Goal: Find specific page/section: Find specific page/section

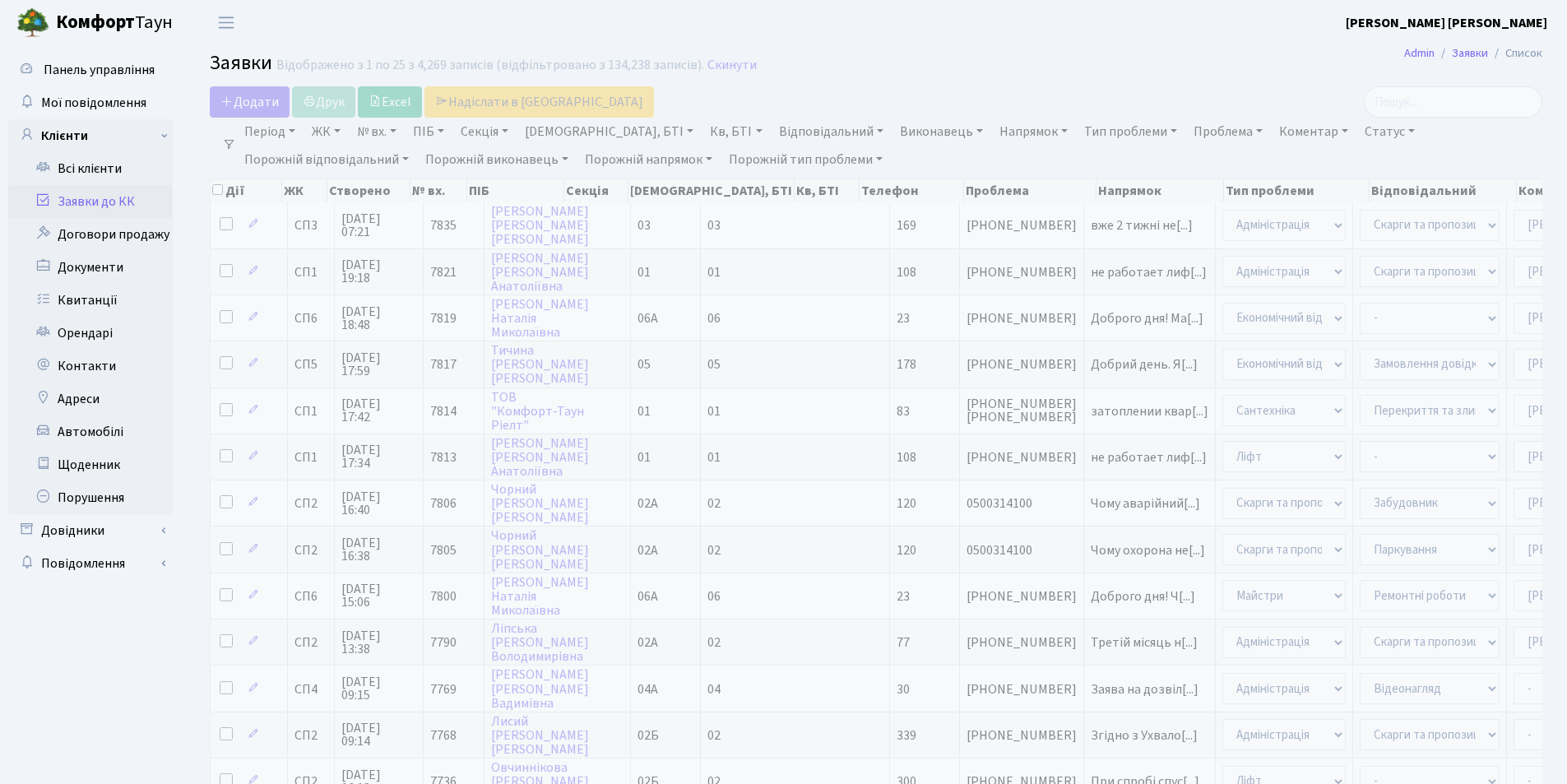
select select "25"
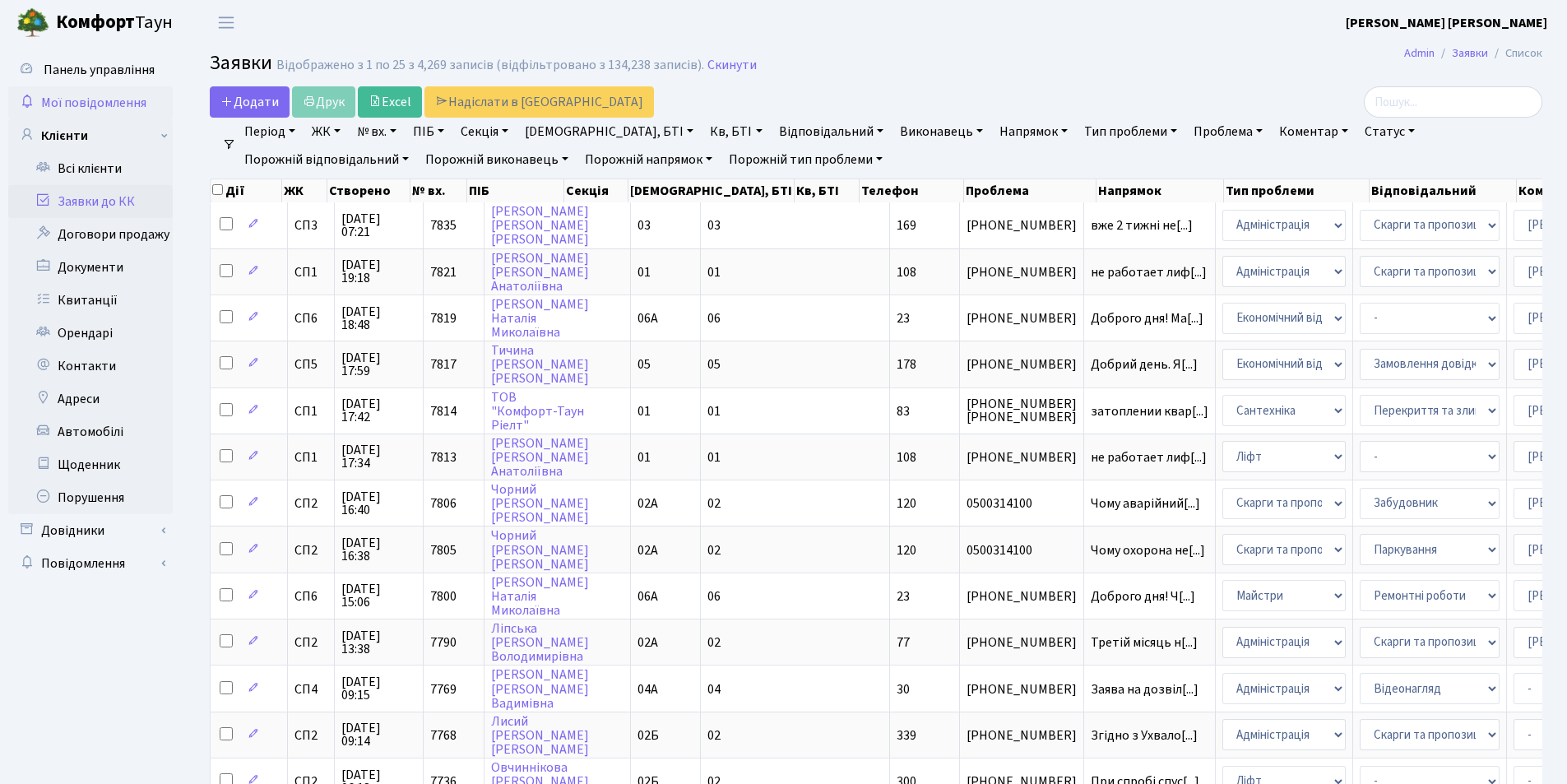
click at [89, 103] on span "Мої повідомлення" at bounding box center [94, 103] width 106 height 18
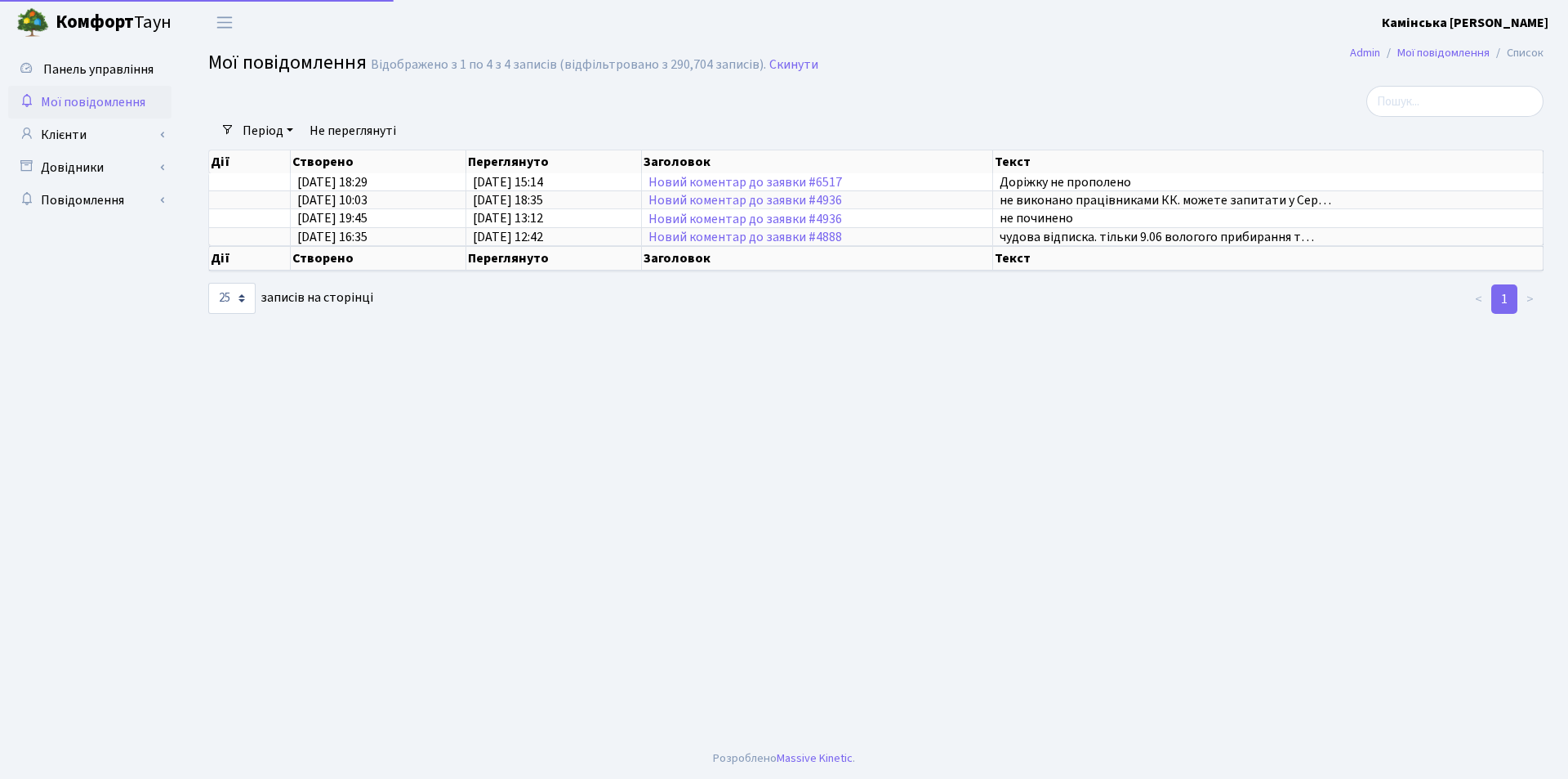
select select "25"
click at [780, 239] on link "Новий коментар до заявки #4888" at bounding box center [745, 237] width 194 height 18
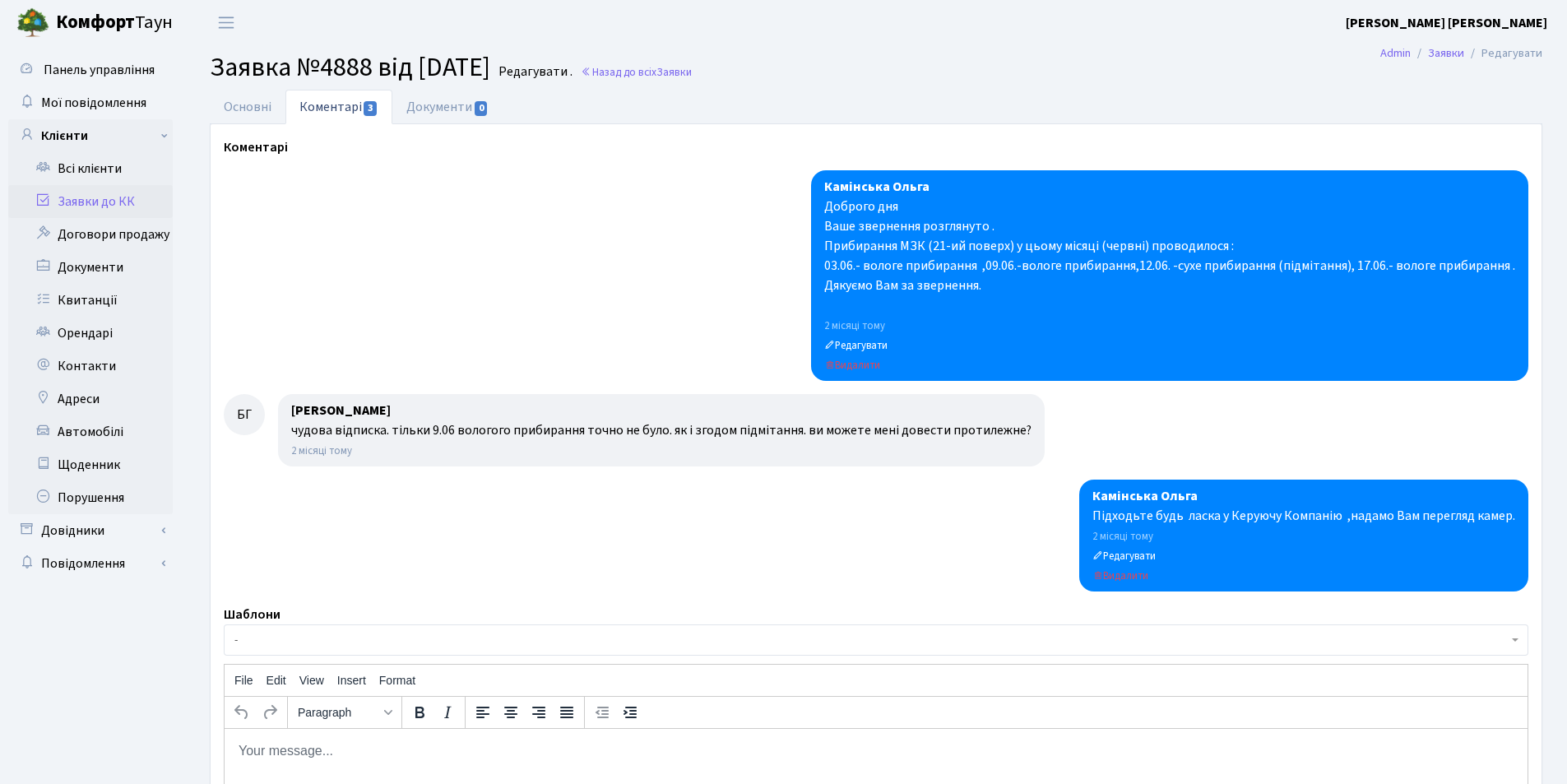
click at [359, 101] on link "Коментарі 3" at bounding box center [339, 107] width 107 height 34
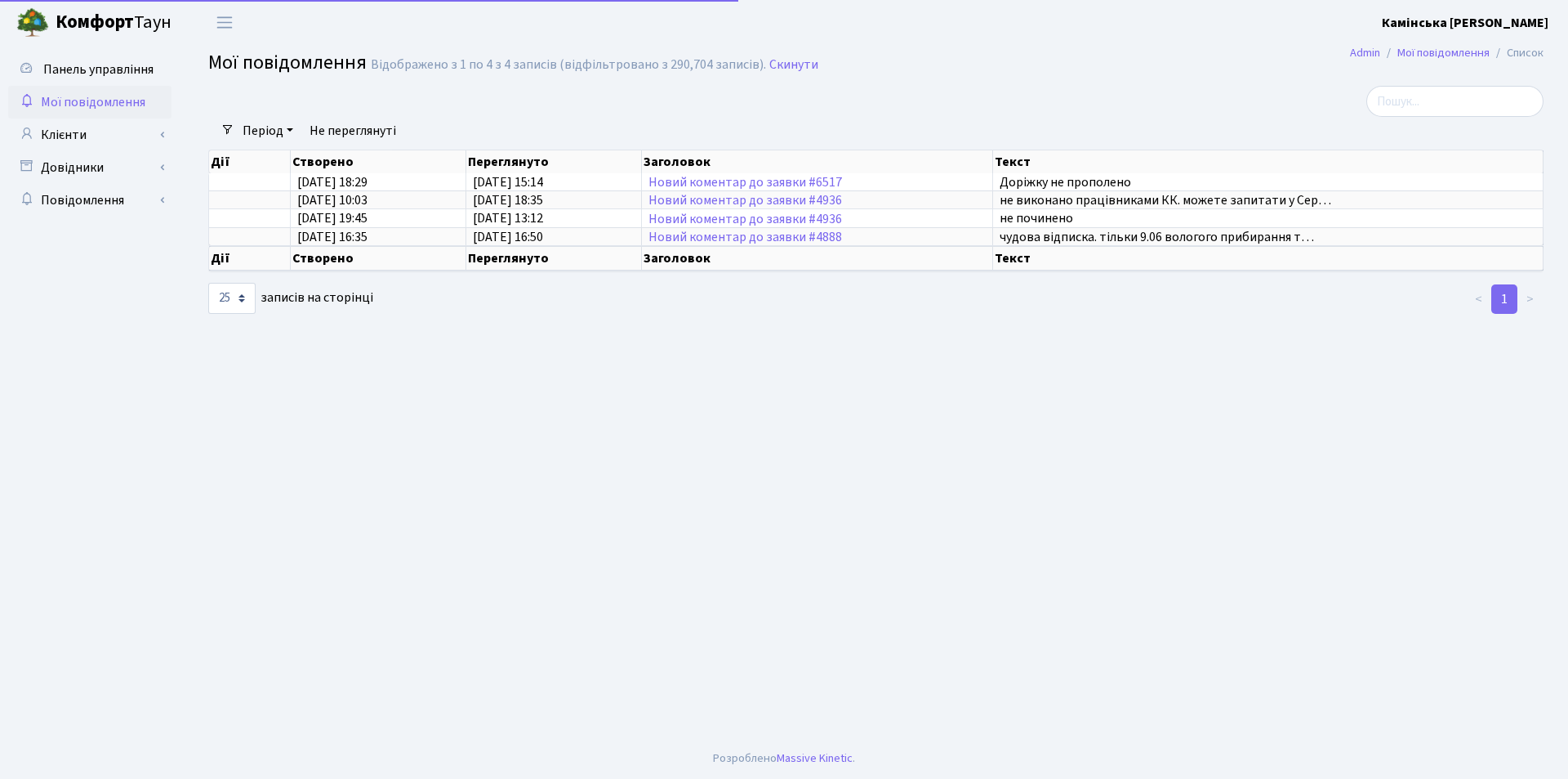
select select "25"
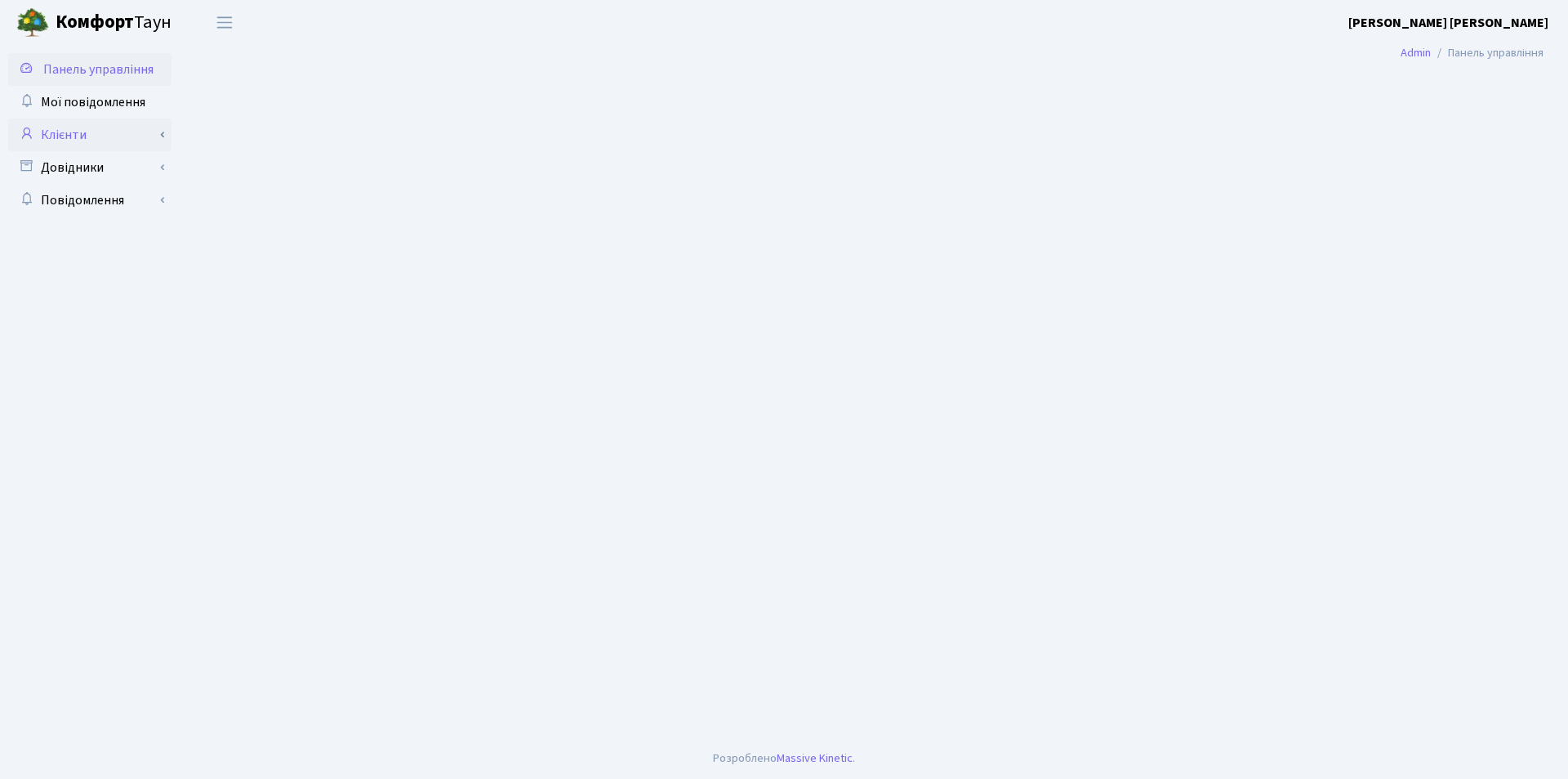
click at [59, 133] on link "Клієнти" at bounding box center [90, 135] width 163 height 32
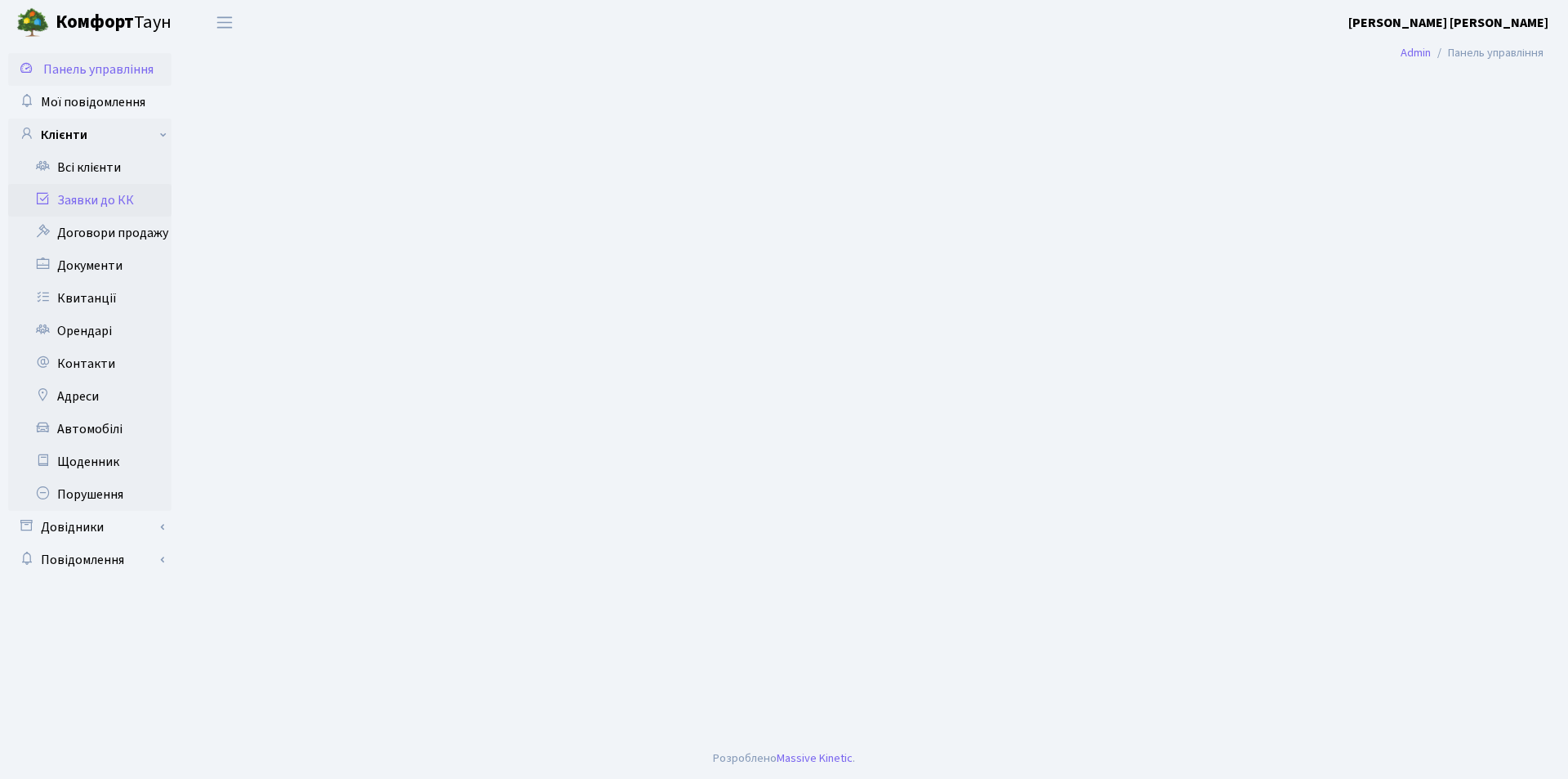
click at [70, 202] on link "Заявки до КК" at bounding box center [90, 200] width 163 height 32
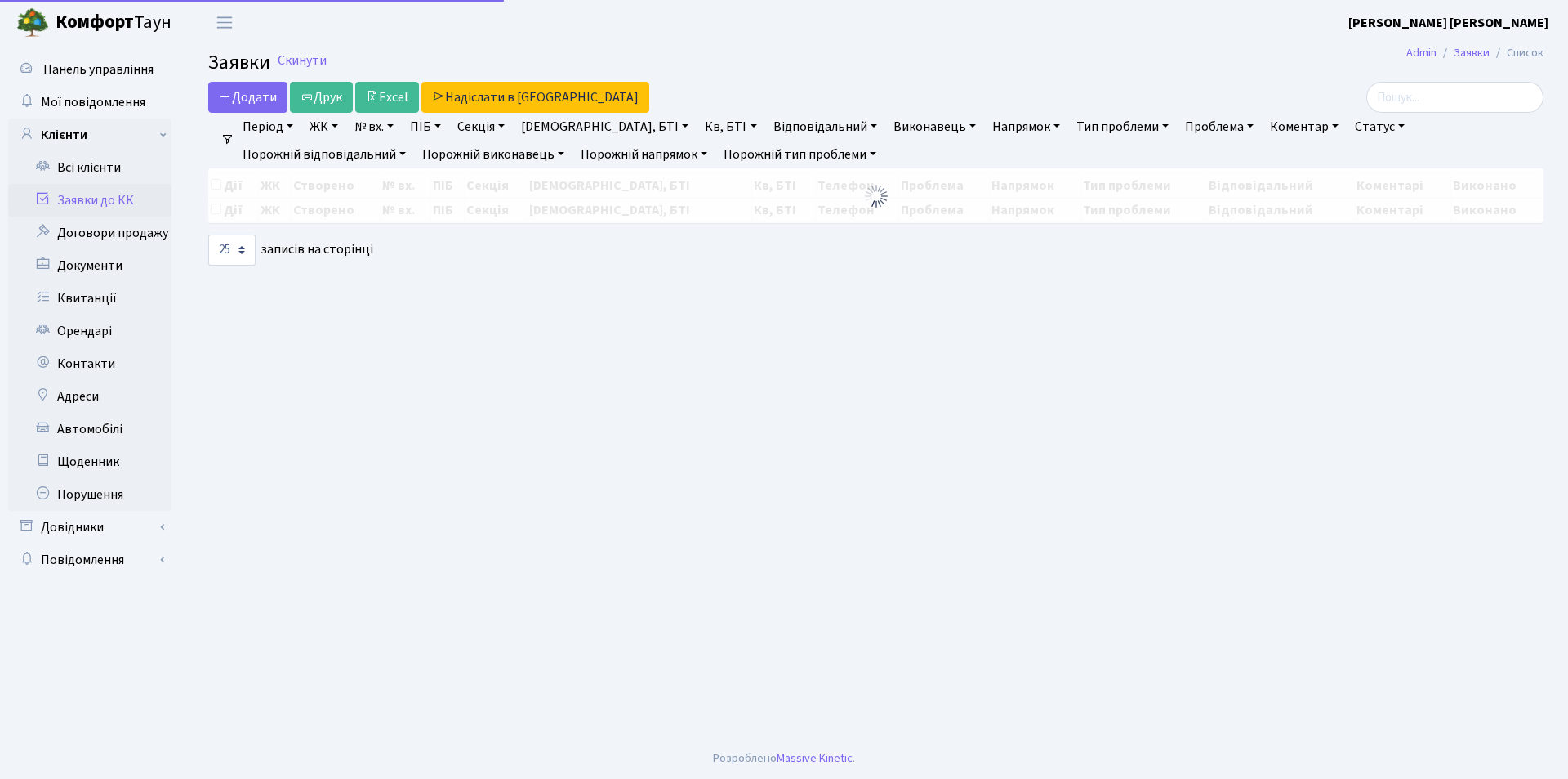
select select "25"
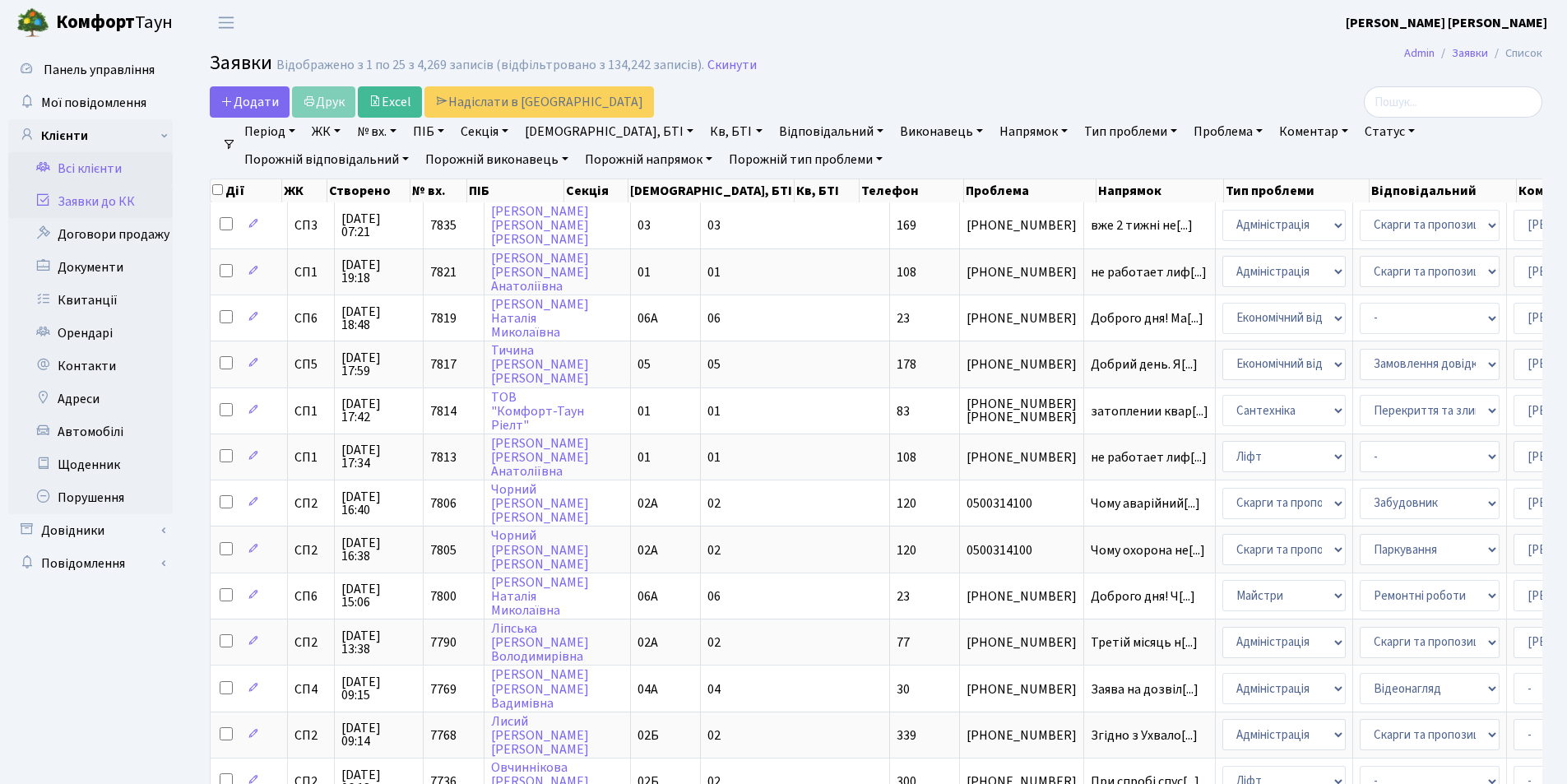
click at [47, 171] on icon at bounding box center [42, 166] width 16 height 15
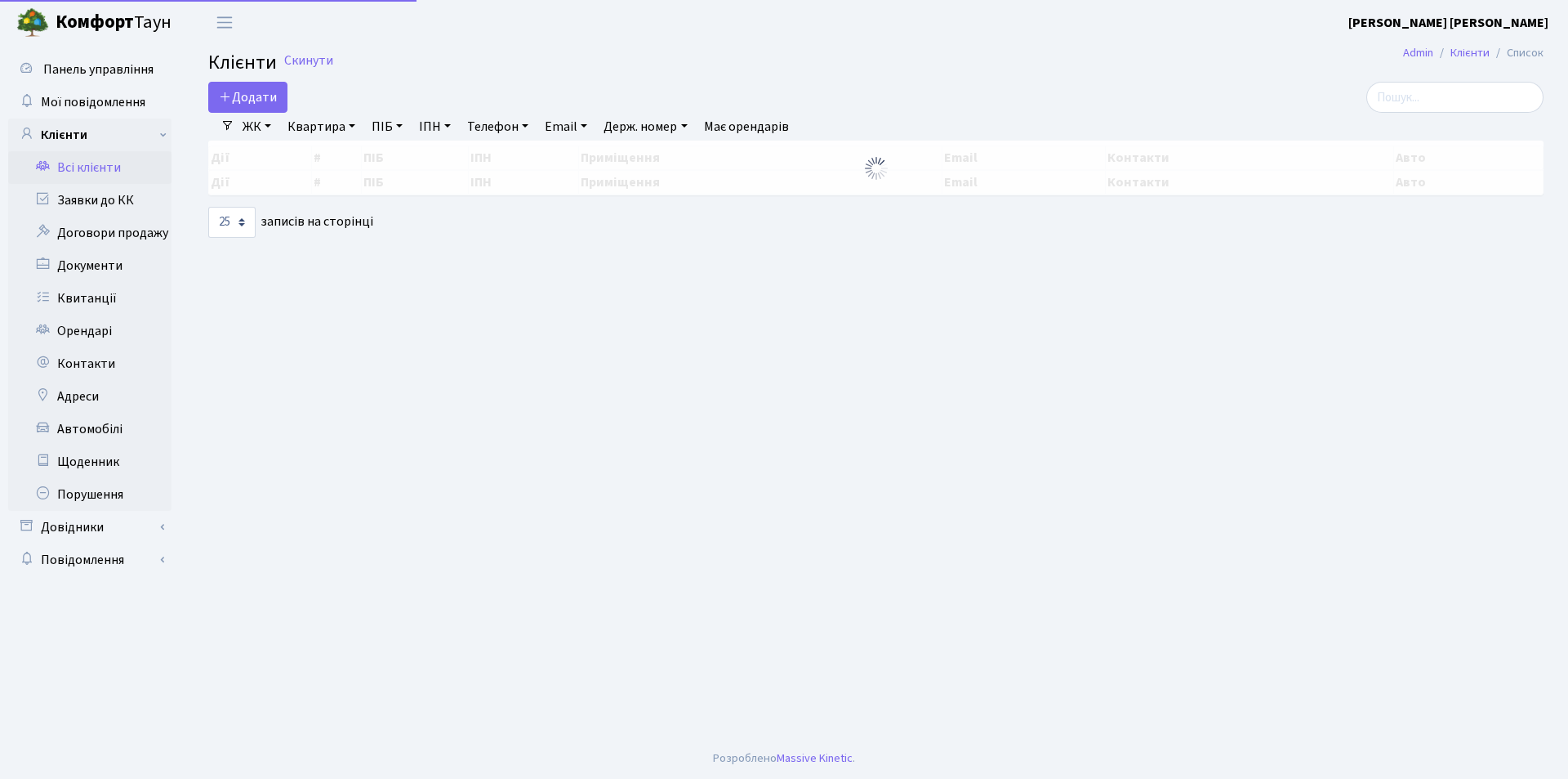
select select "25"
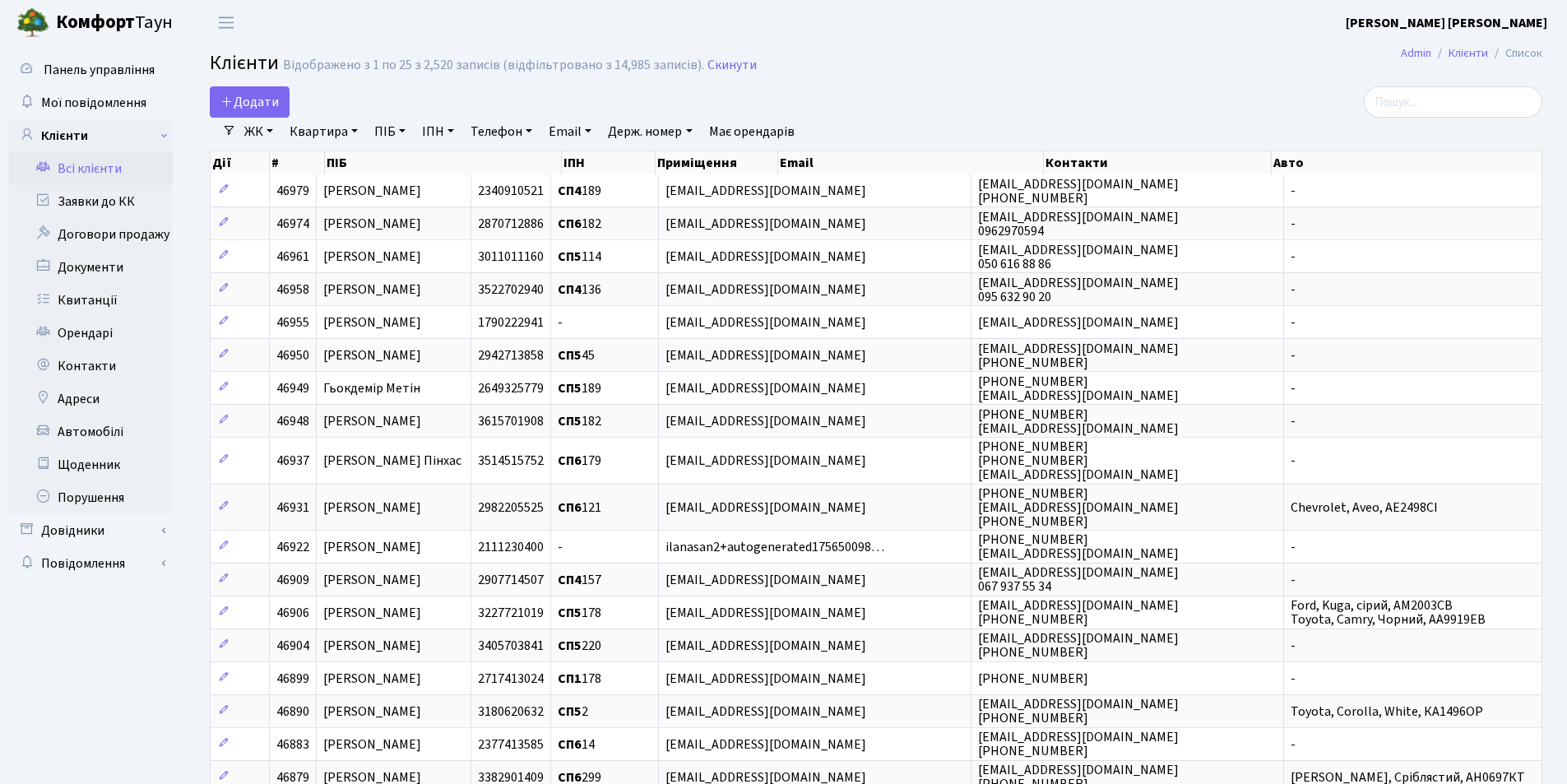
click at [359, 128] on link "Квартира" at bounding box center [324, 131] width 81 height 28
click at [347, 159] on input "text" at bounding box center [332, 163] width 97 height 32
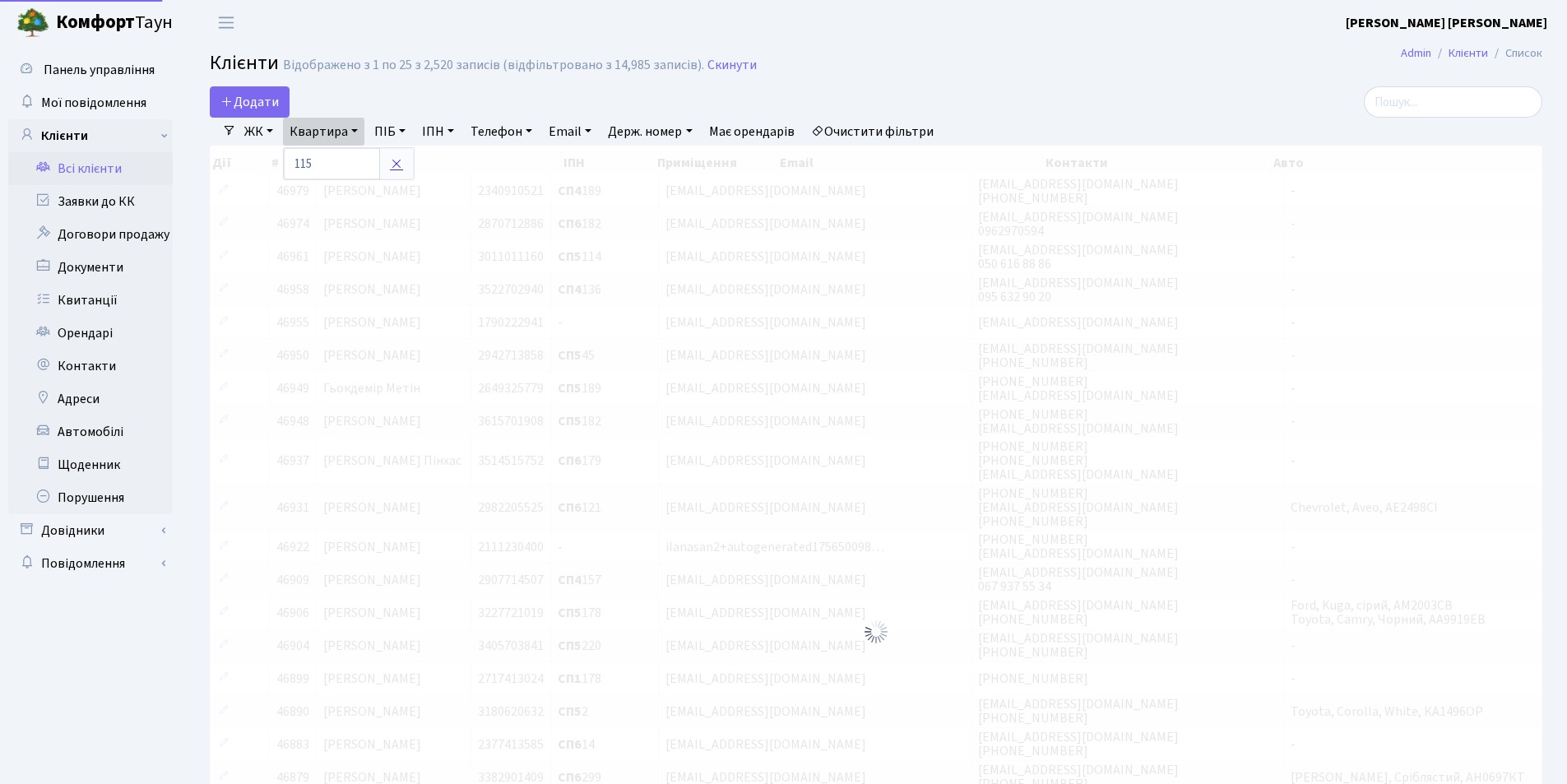
click at [399, 167] on icon at bounding box center [397, 163] width 14 height 14
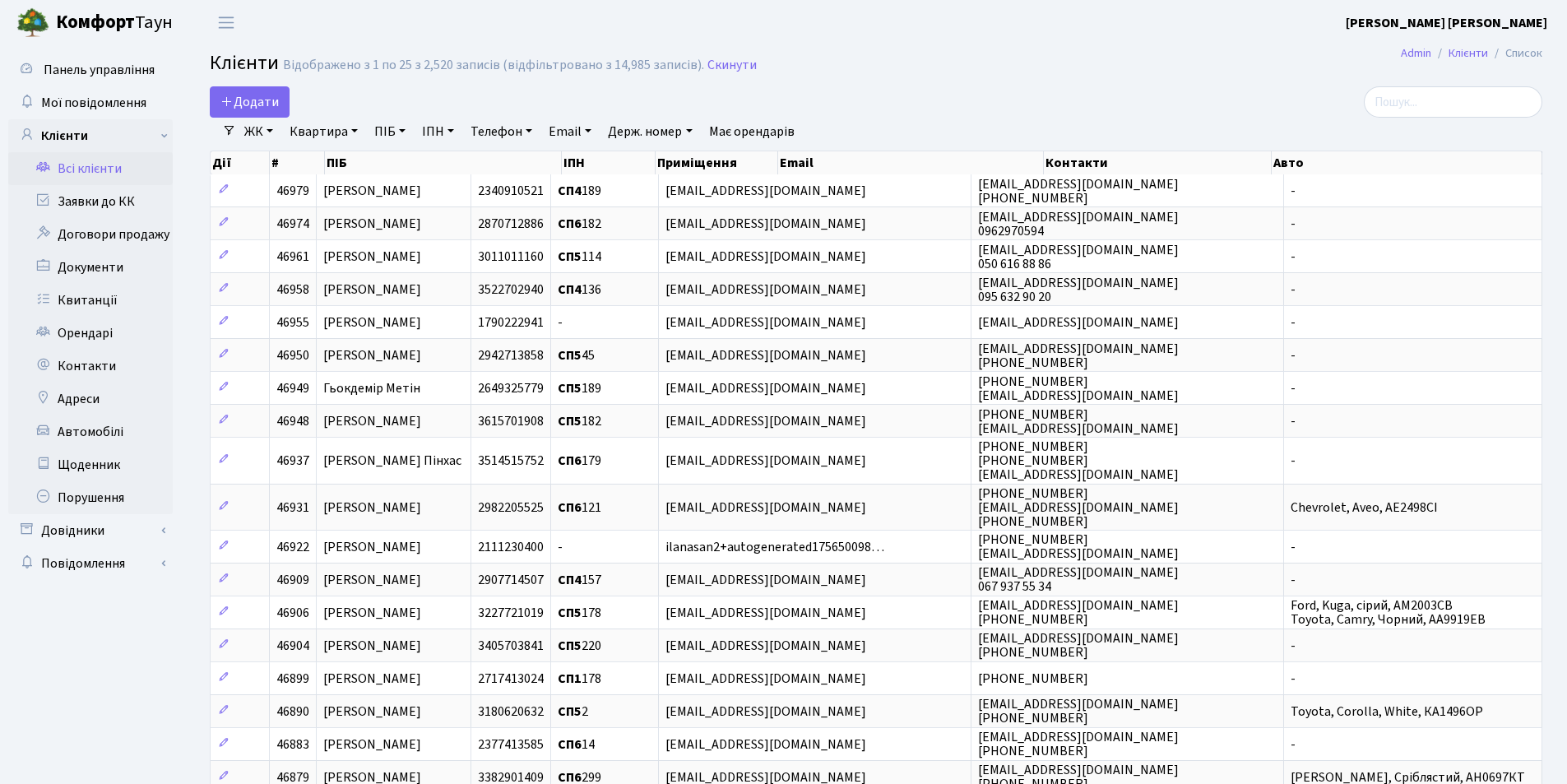
click at [352, 130] on link "Квартира" at bounding box center [324, 131] width 81 height 28
click at [327, 165] on input "text" at bounding box center [332, 163] width 97 height 32
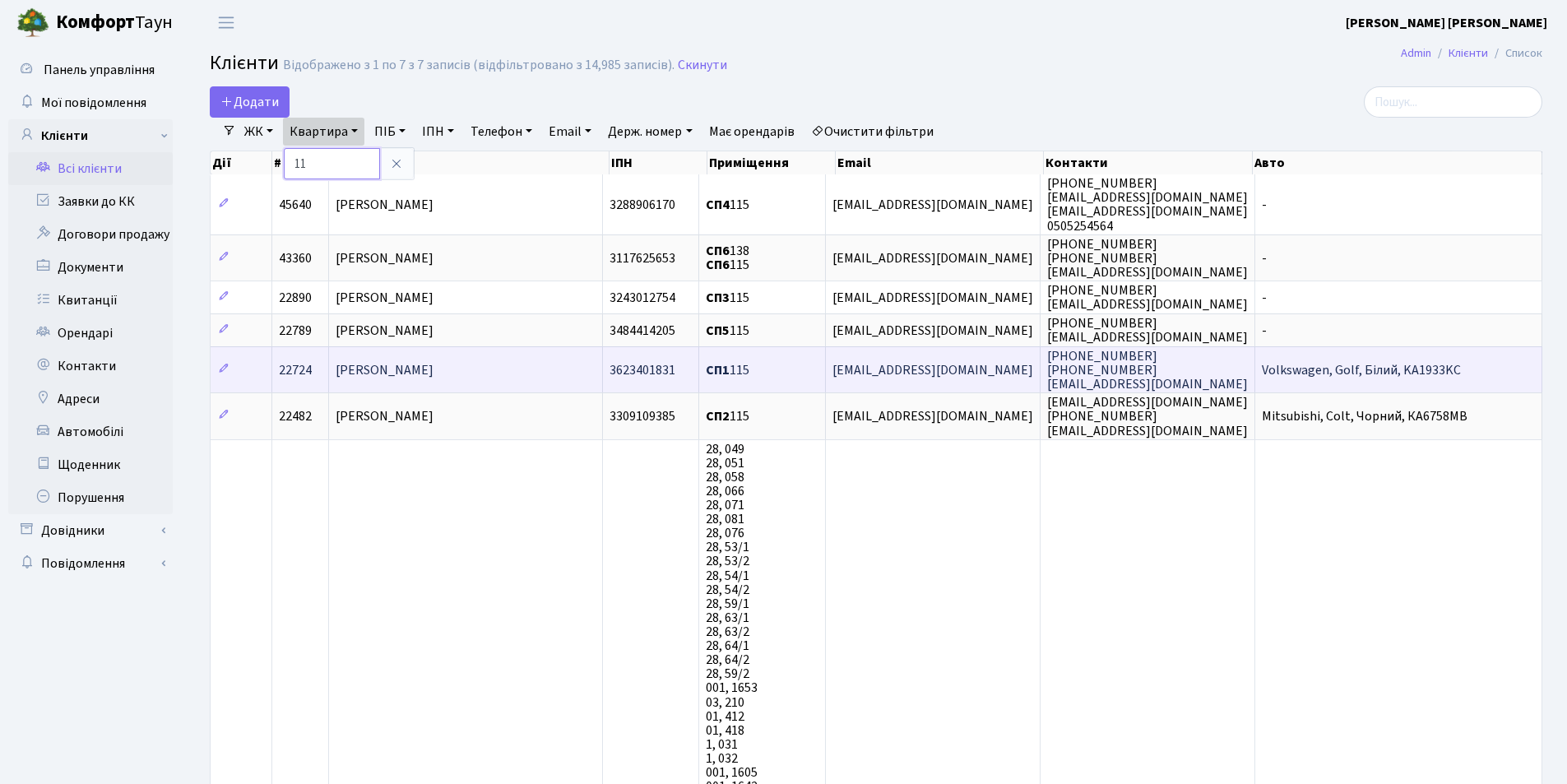
type input "1"
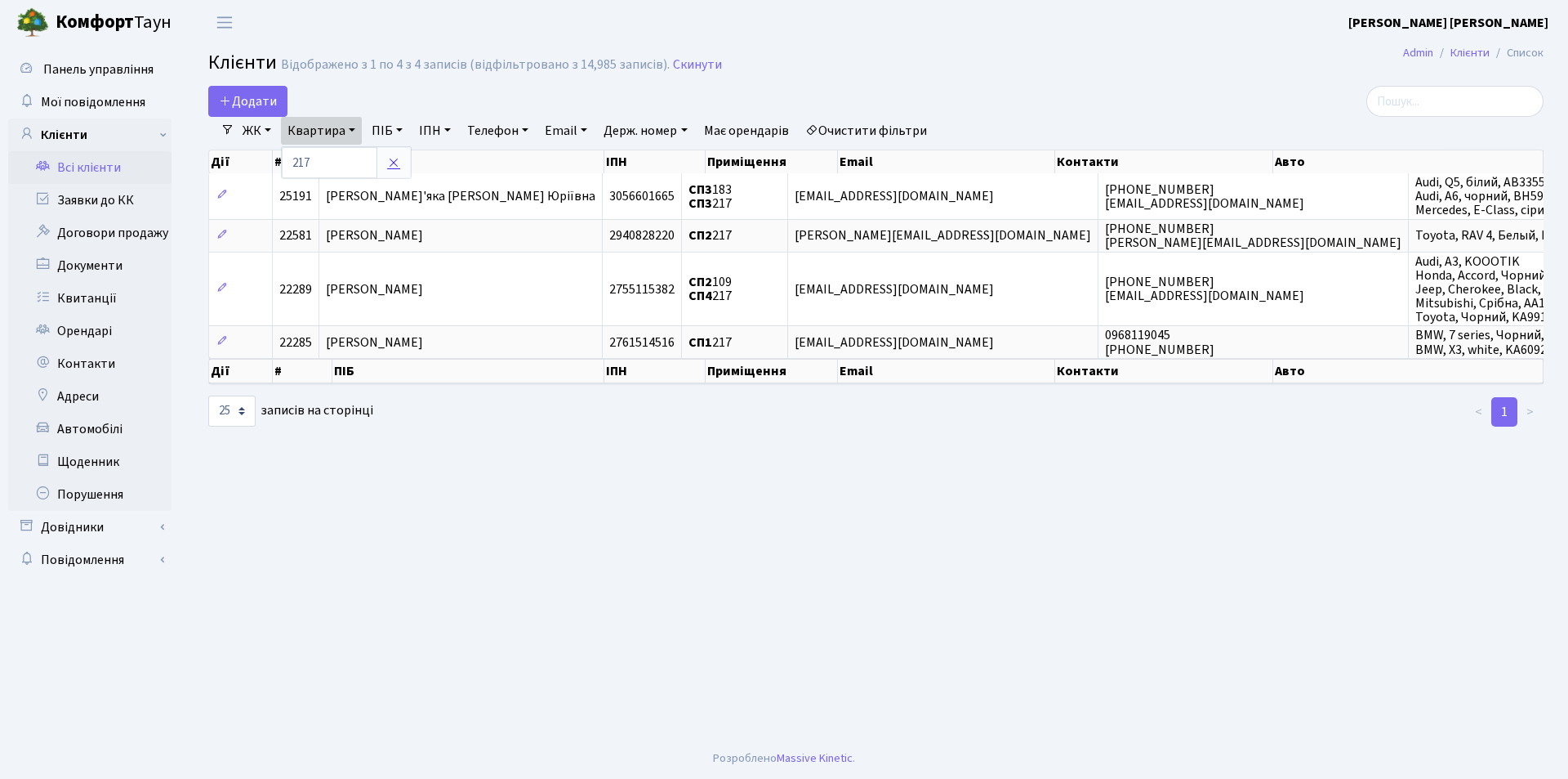
click at [396, 158] on icon at bounding box center [394, 162] width 13 height 13
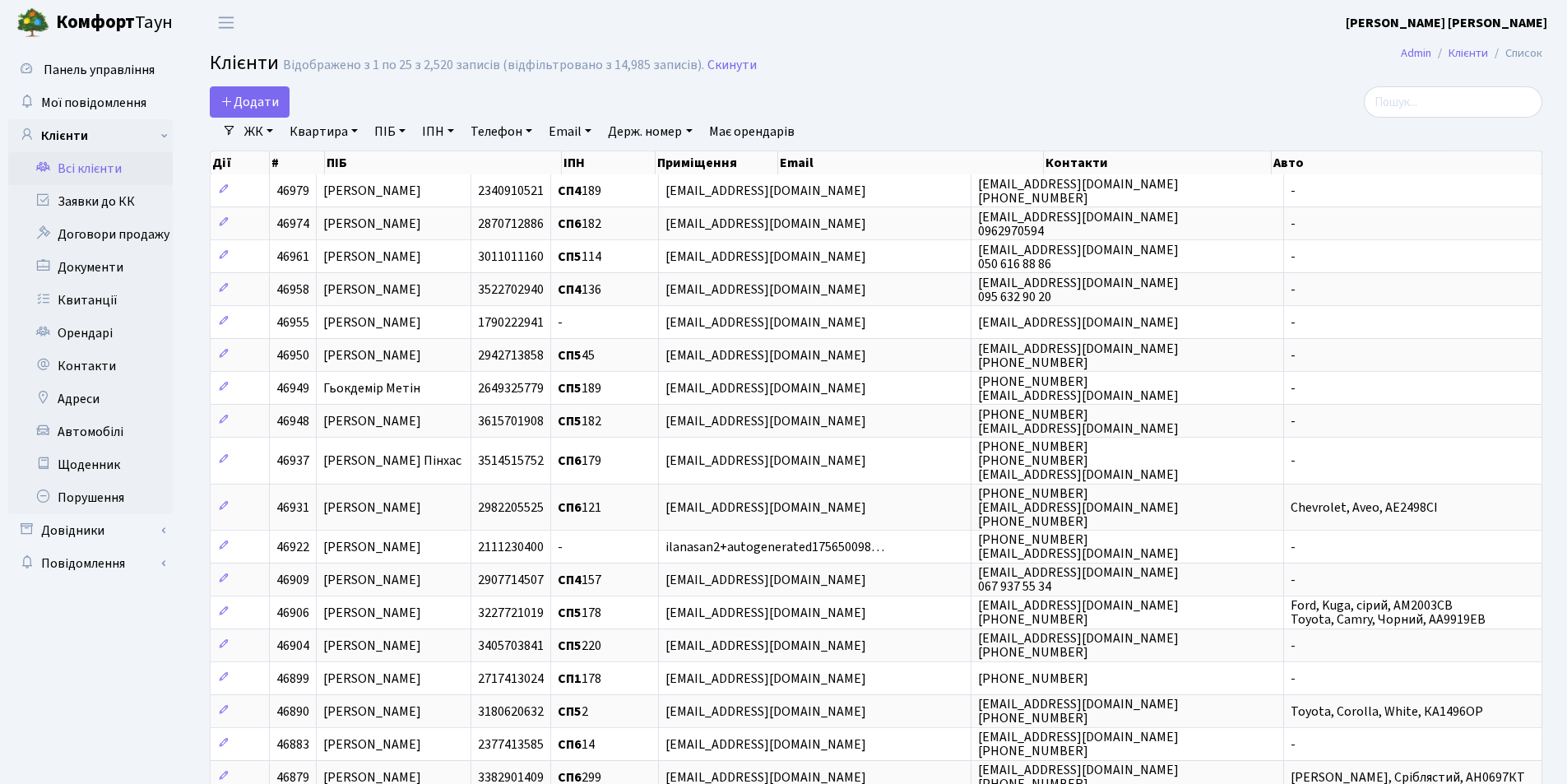
click at [358, 133] on link "Квартира" at bounding box center [324, 131] width 81 height 28
click at [335, 166] on input "text" at bounding box center [332, 163] width 97 height 32
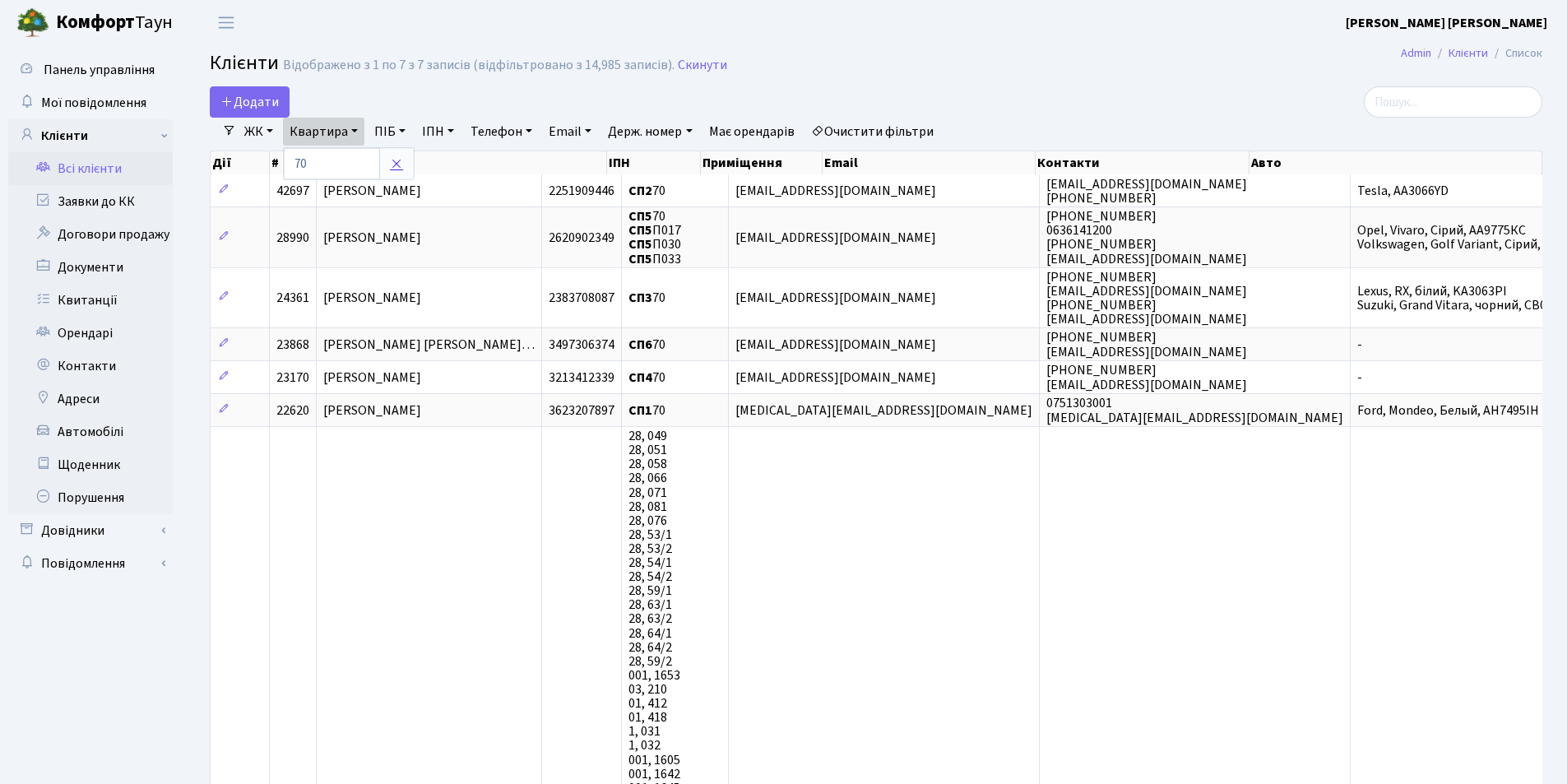
click at [395, 163] on icon at bounding box center [397, 163] width 14 height 14
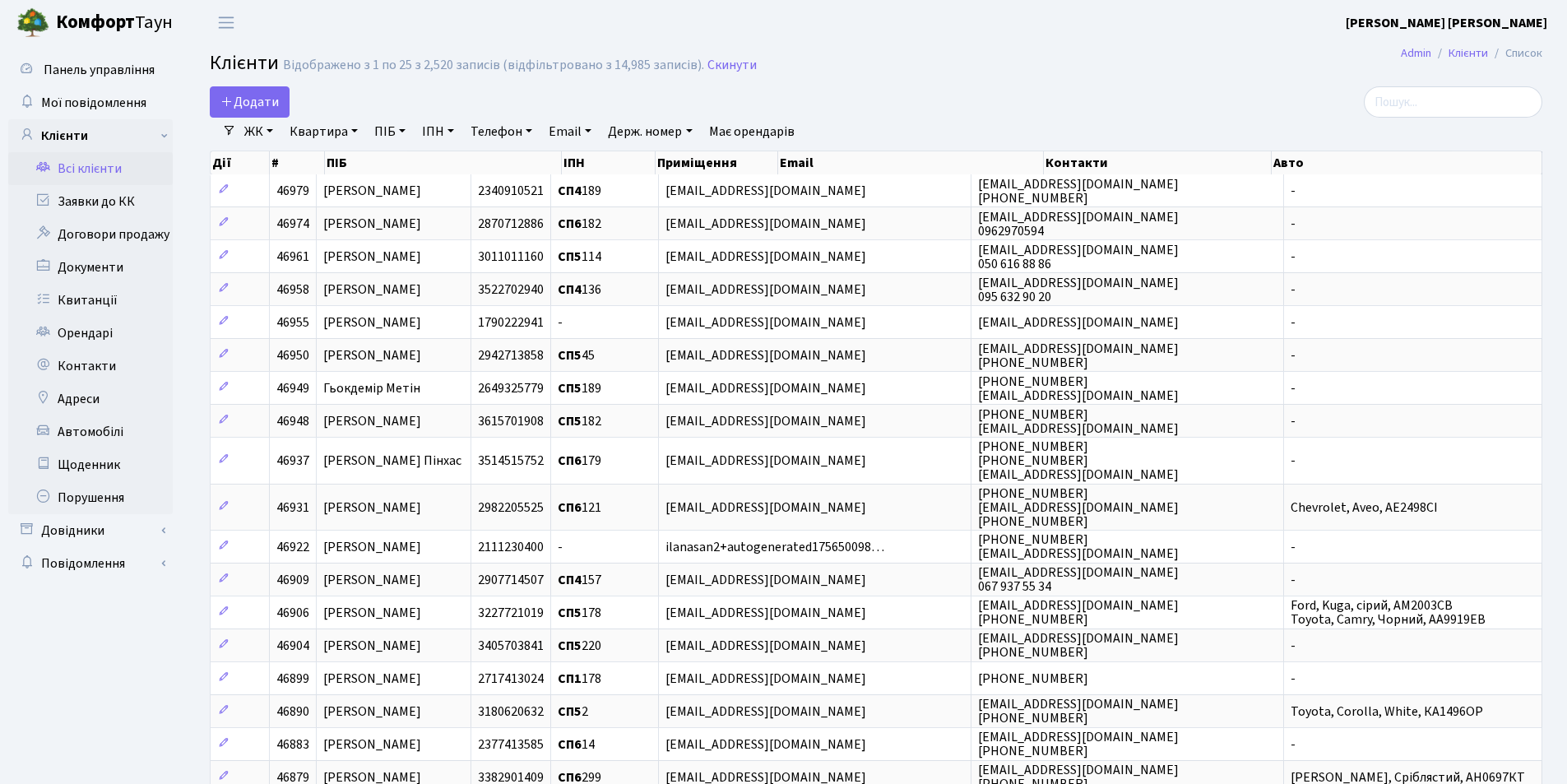
click at [355, 132] on link "Квартира" at bounding box center [324, 131] width 81 height 28
click at [348, 162] on input "text" at bounding box center [332, 163] width 97 height 32
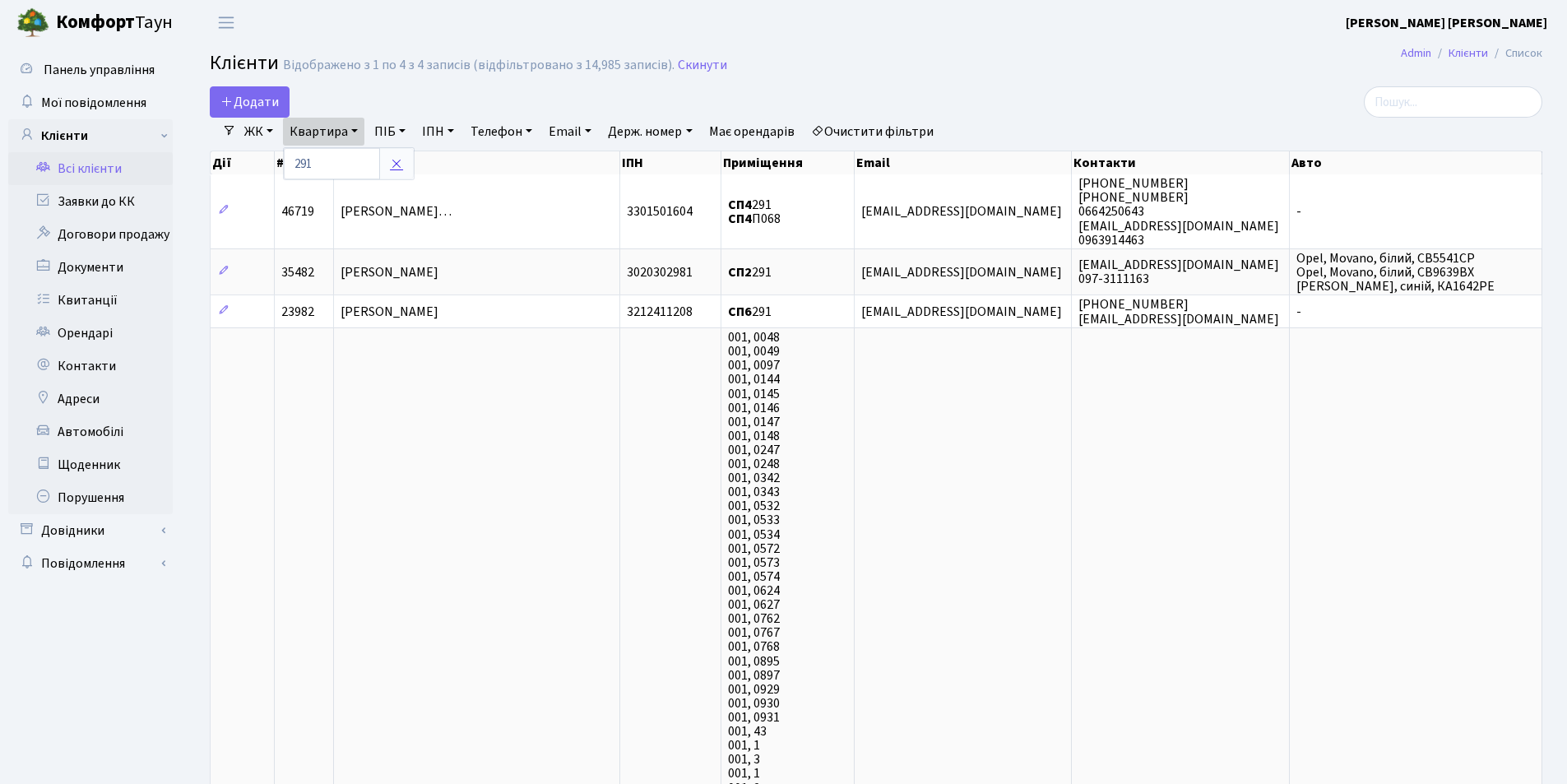
click at [399, 163] on icon at bounding box center [397, 163] width 14 height 14
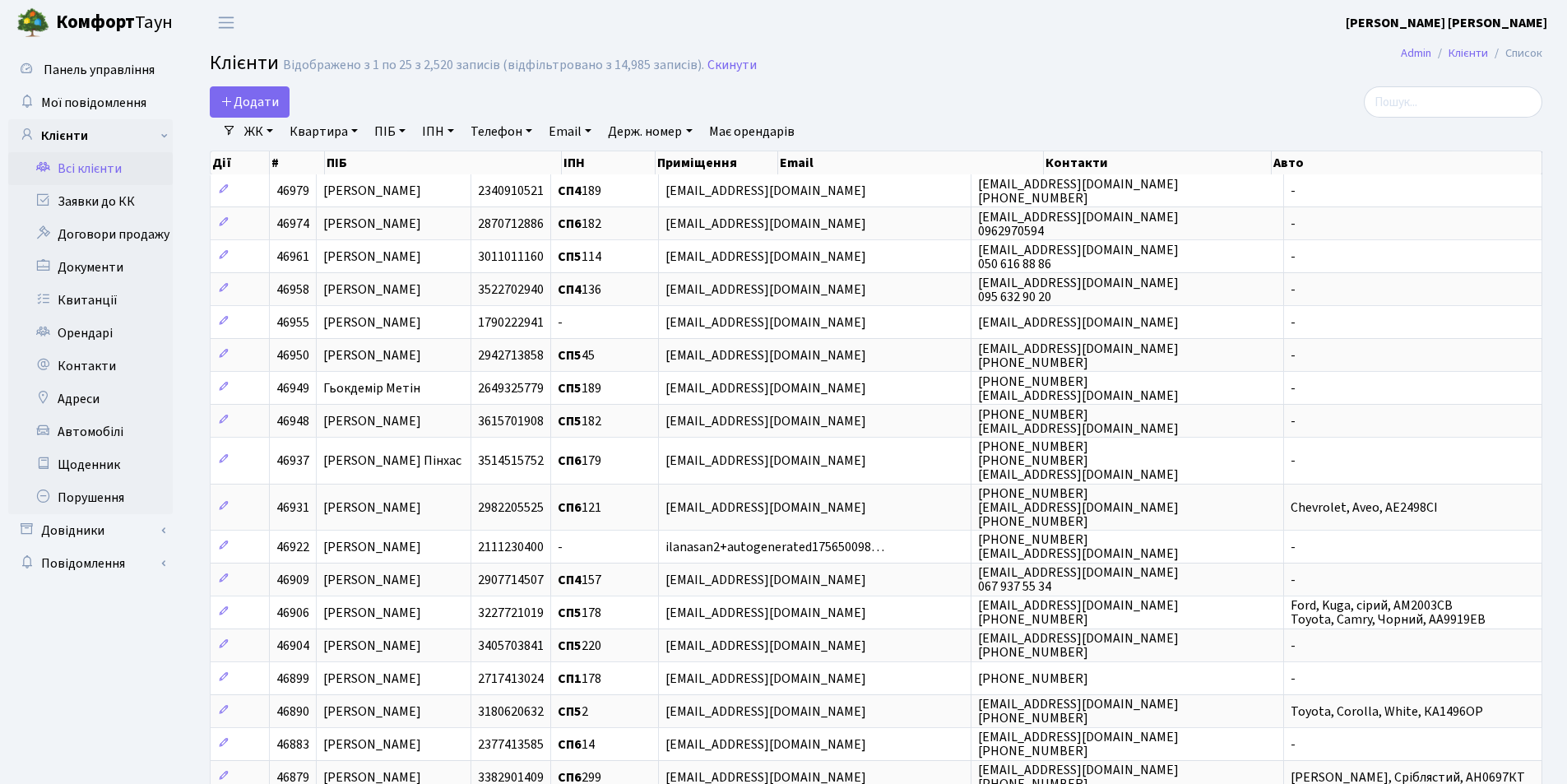
click at [355, 128] on link "Квартира" at bounding box center [324, 131] width 81 height 28
click at [337, 164] on input "text" at bounding box center [332, 163] width 97 height 32
type input "19"
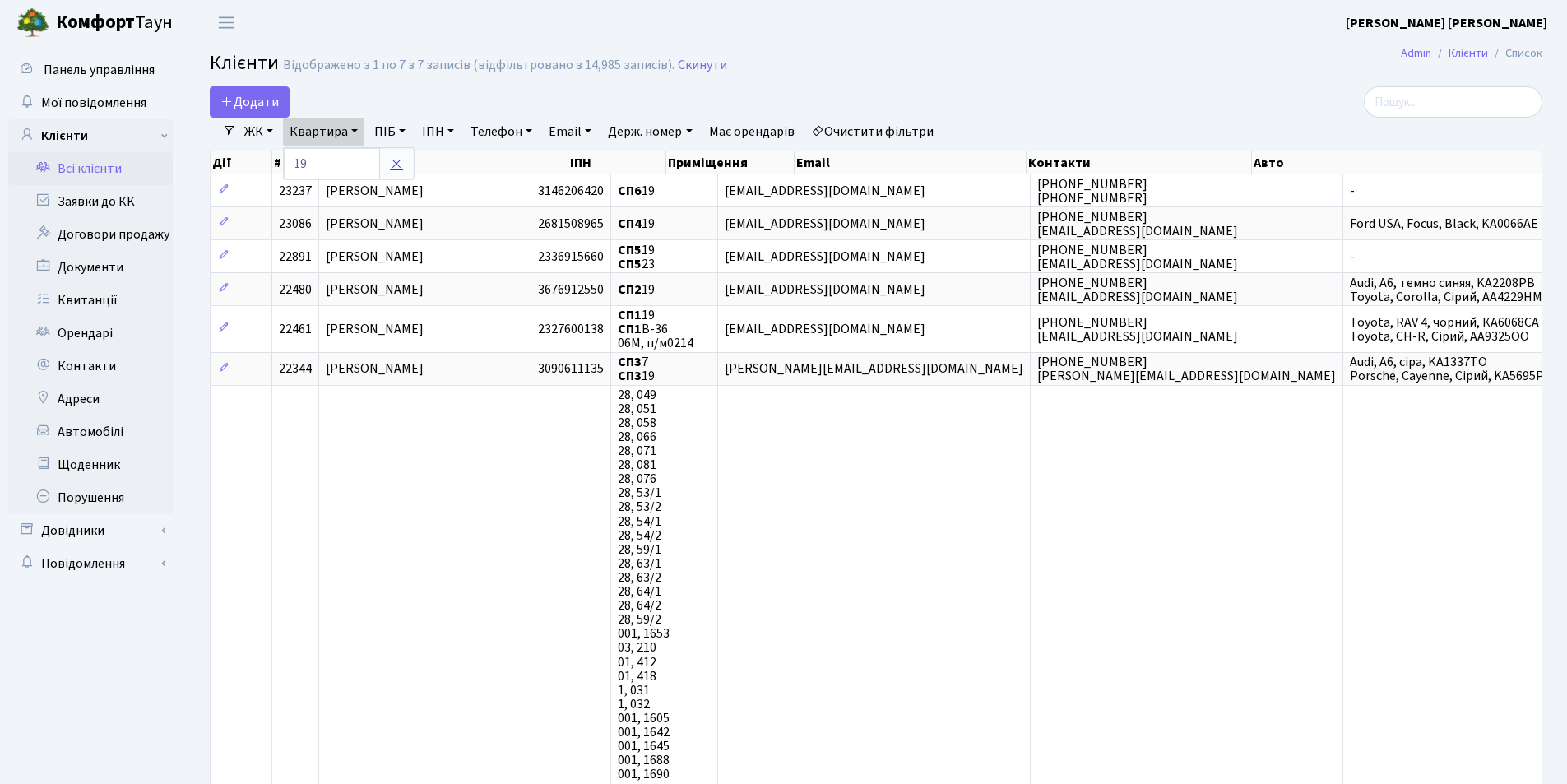
click at [399, 163] on icon at bounding box center [397, 163] width 14 height 14
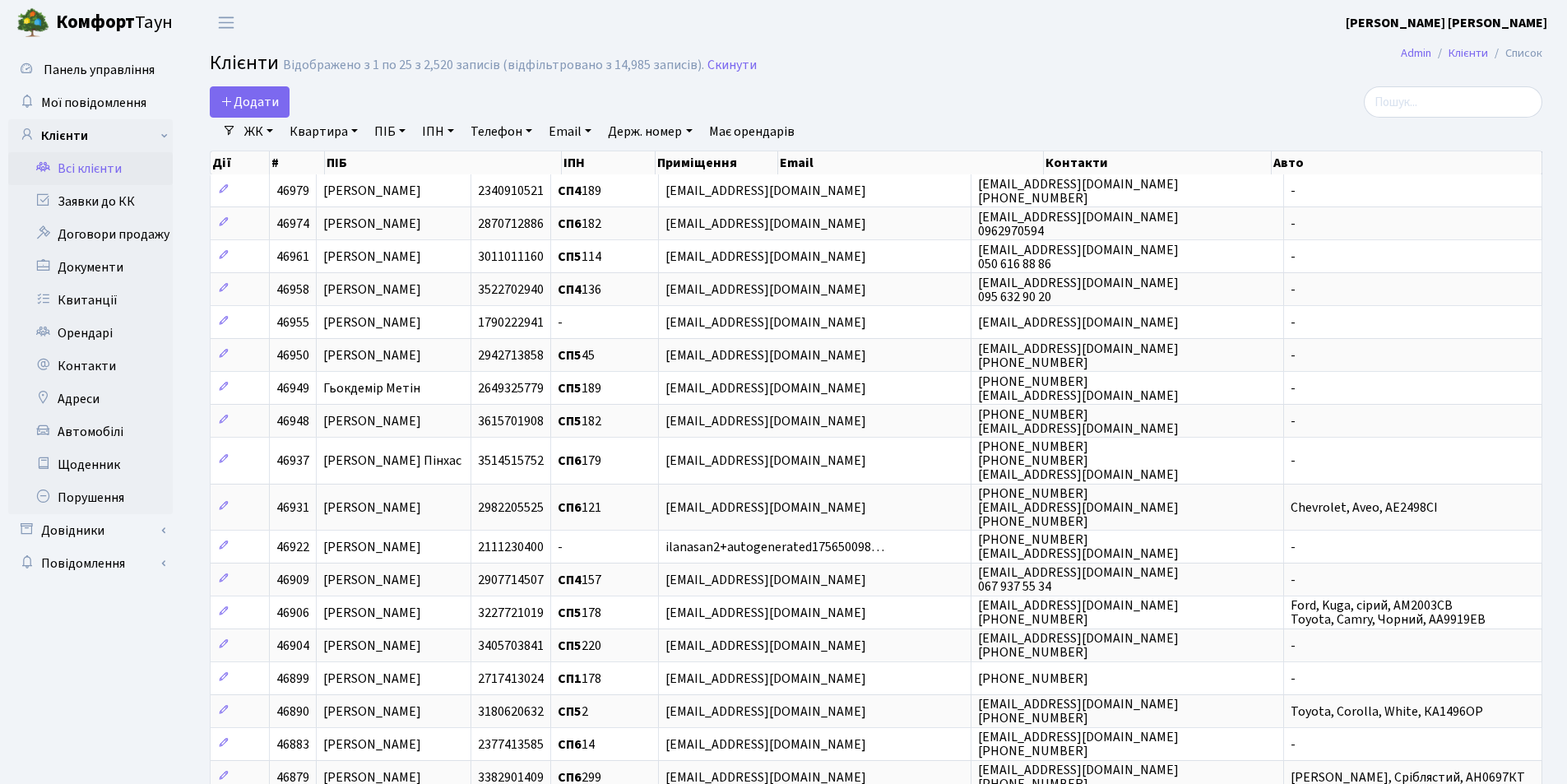
click at [353, 128] on link "Квартира" at bounding box center [324, 131] width 81 height 28
click at [360, 169] on input "text" at bounding box center [332, 163] width 97 height 32
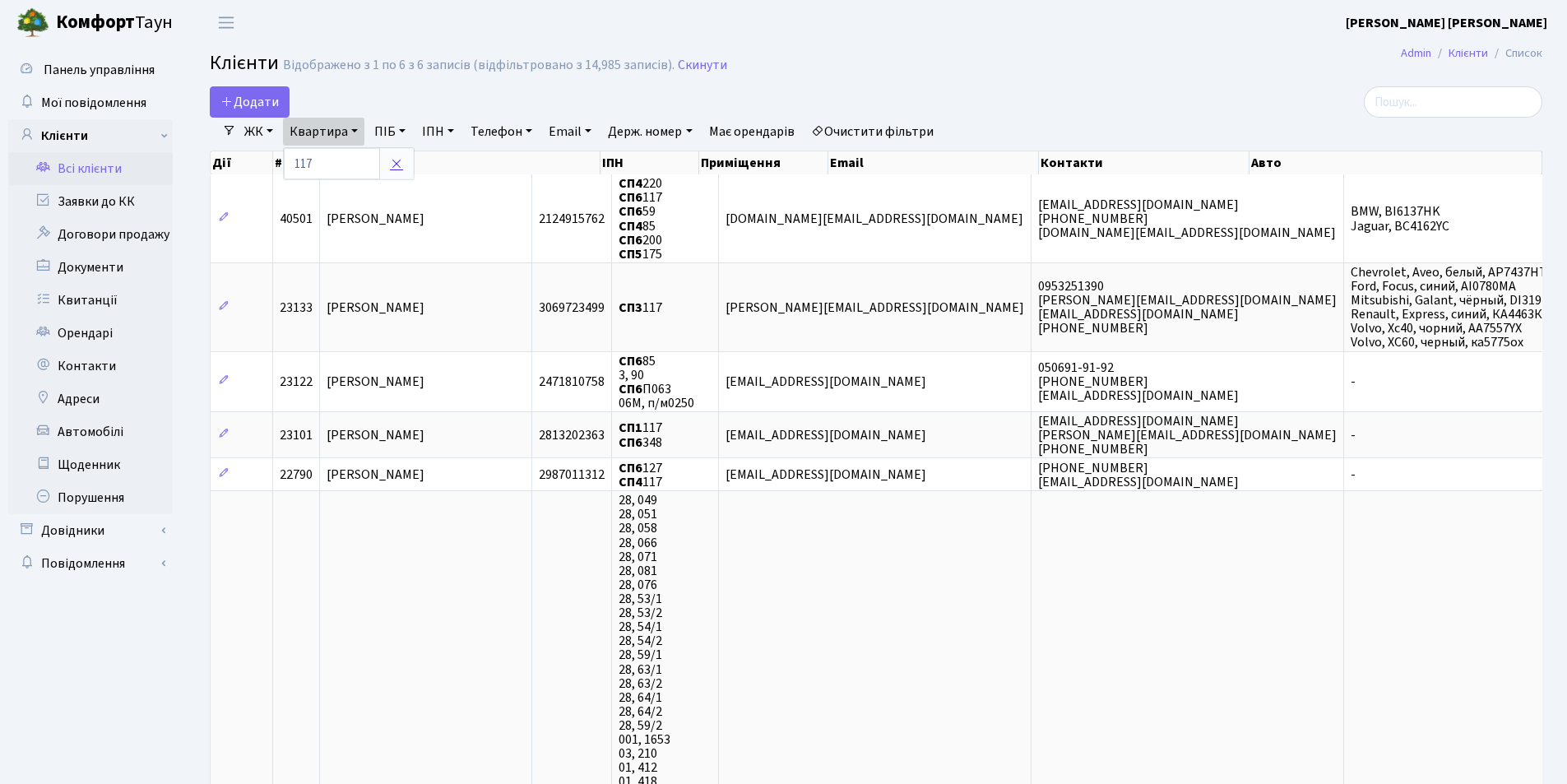
click at [398, 161] on icon at bounding box center [397, 163] width 14 height 14
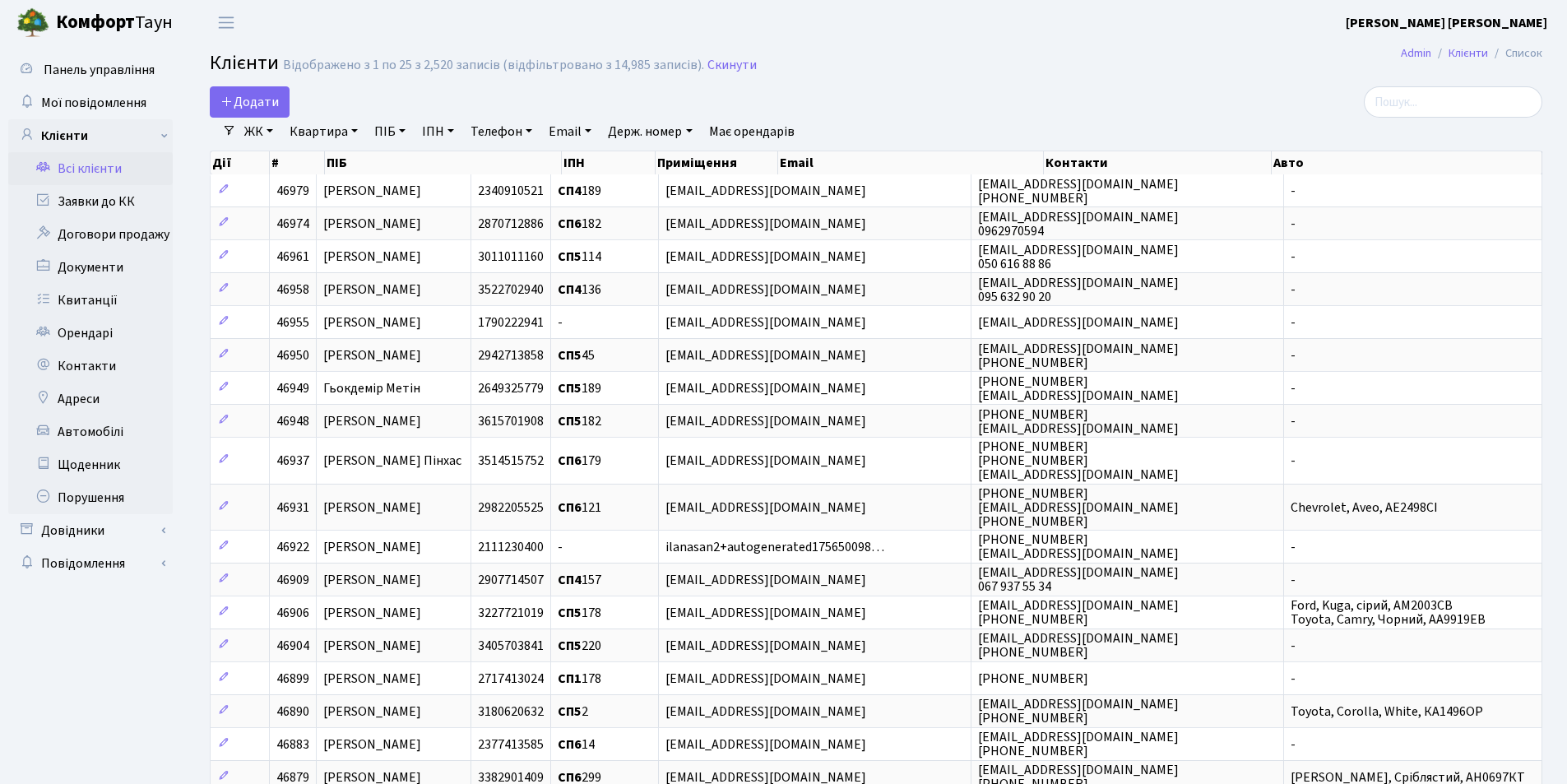
click at [354, 128] on link "Квартира" at bounding box center [324, 131] width 81 height 28
click at [353, 168] on input "text" at bounding box center [332, 163] width 97 height 32
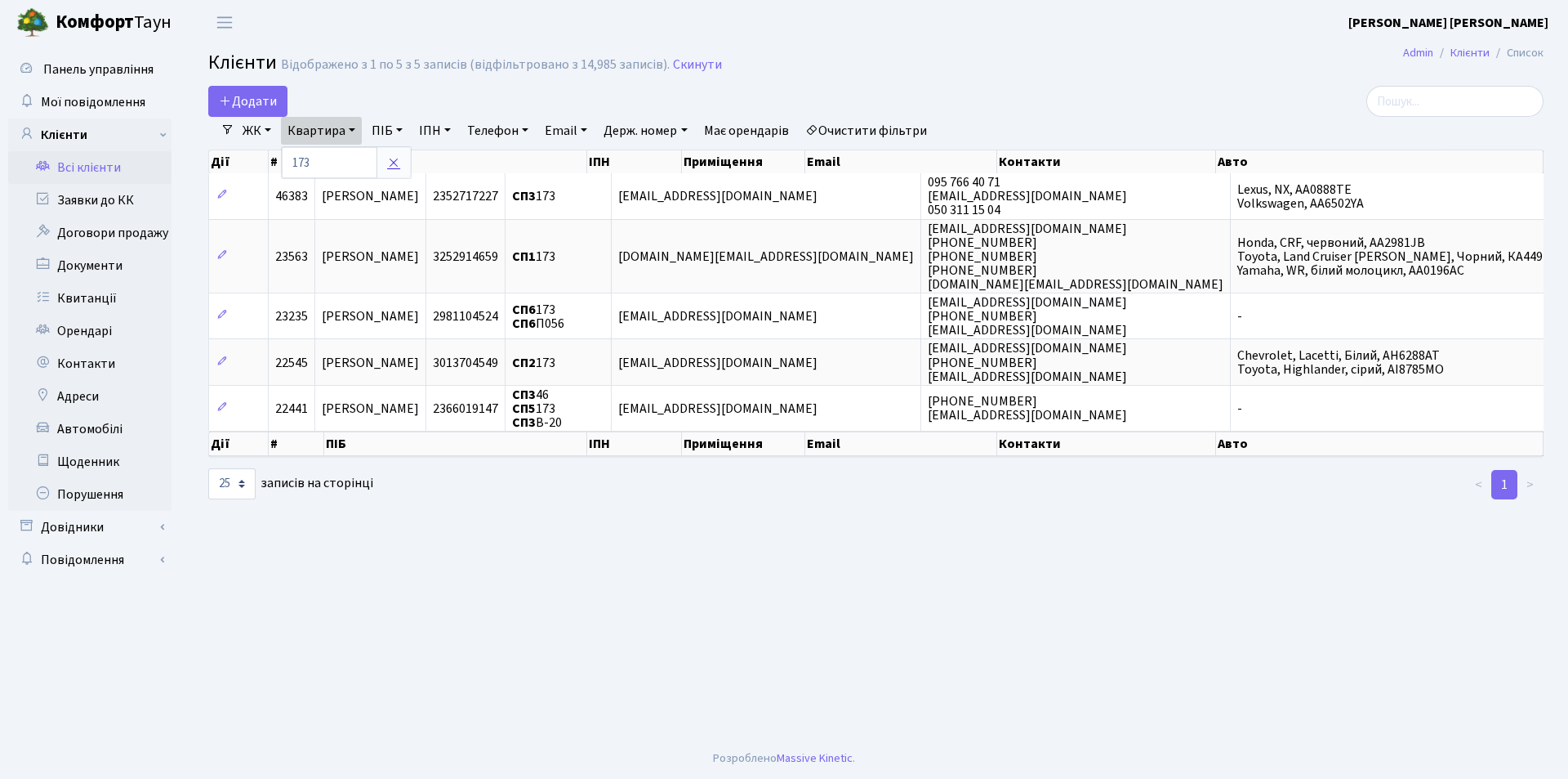
click at [395, 164] on icon at bounding box center [394, 162] width 13 height 13
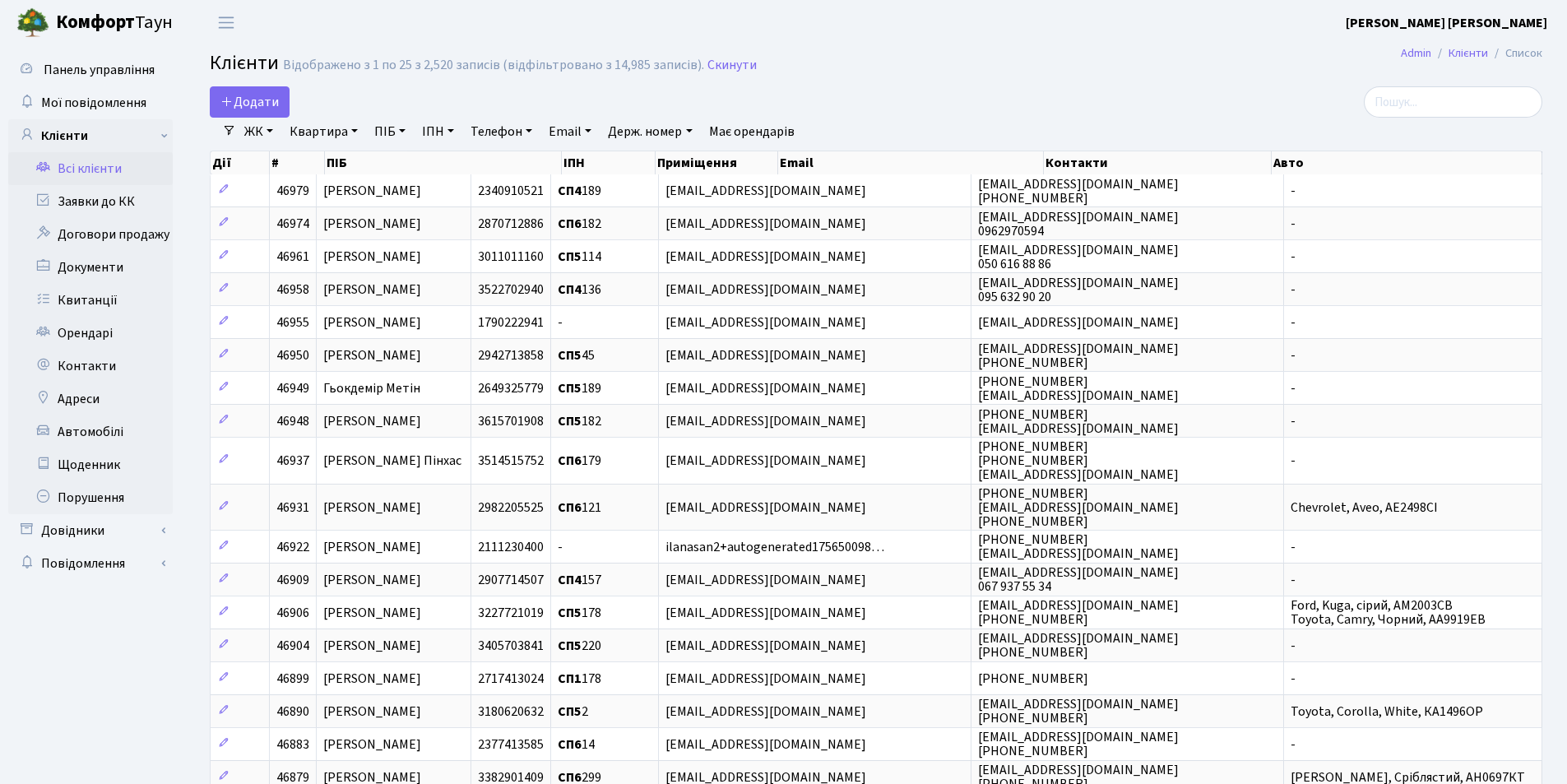
click at [354, 131] on link "Квартира" at bounding box center [324, 131] width 81 height 28
click at [349, 158] on input "text" at bounding box center [332, 163] width 97 height 32
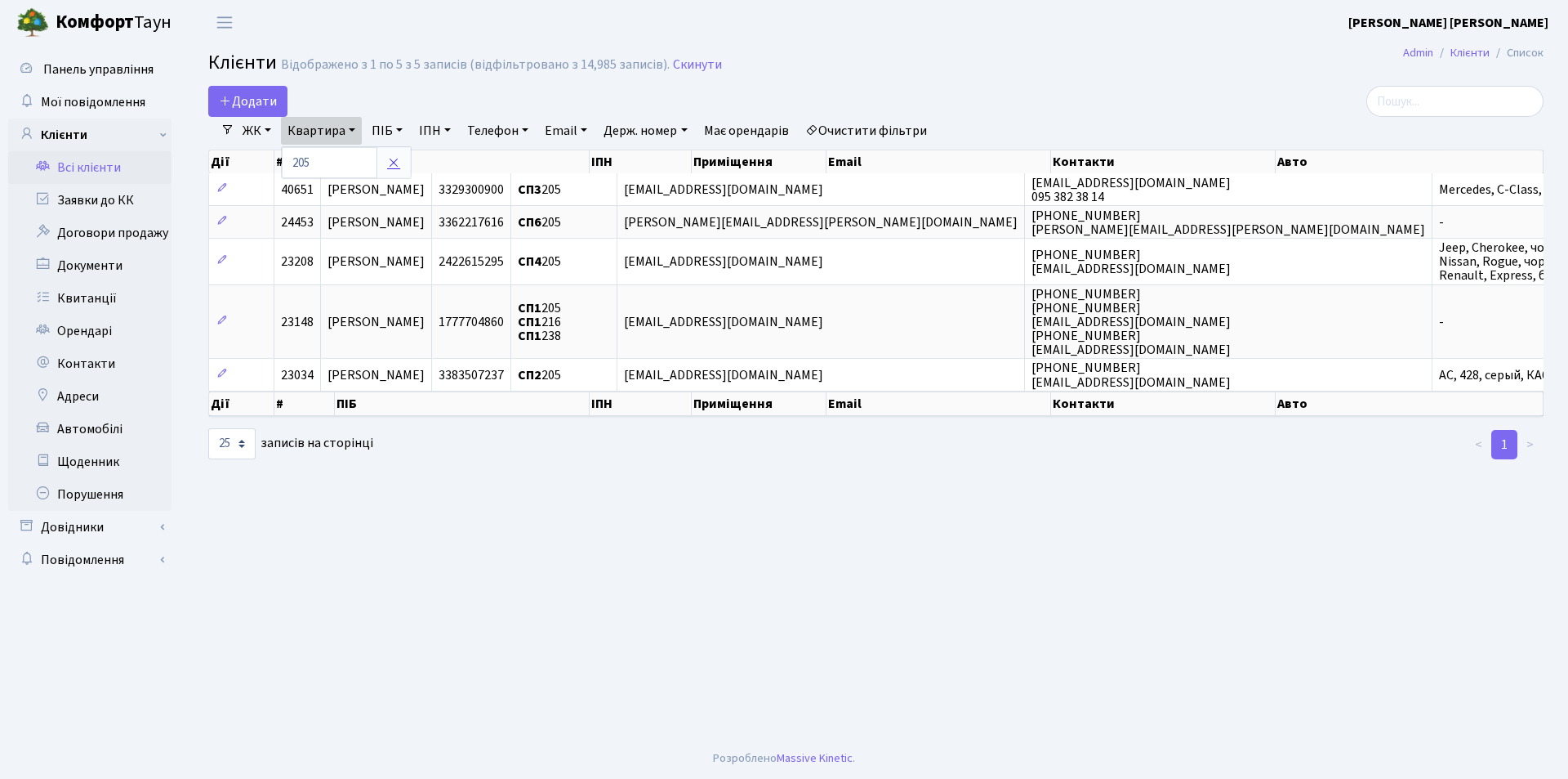
click at [398, 163] on icon at bounding box center [394, 162] width 13 height 13
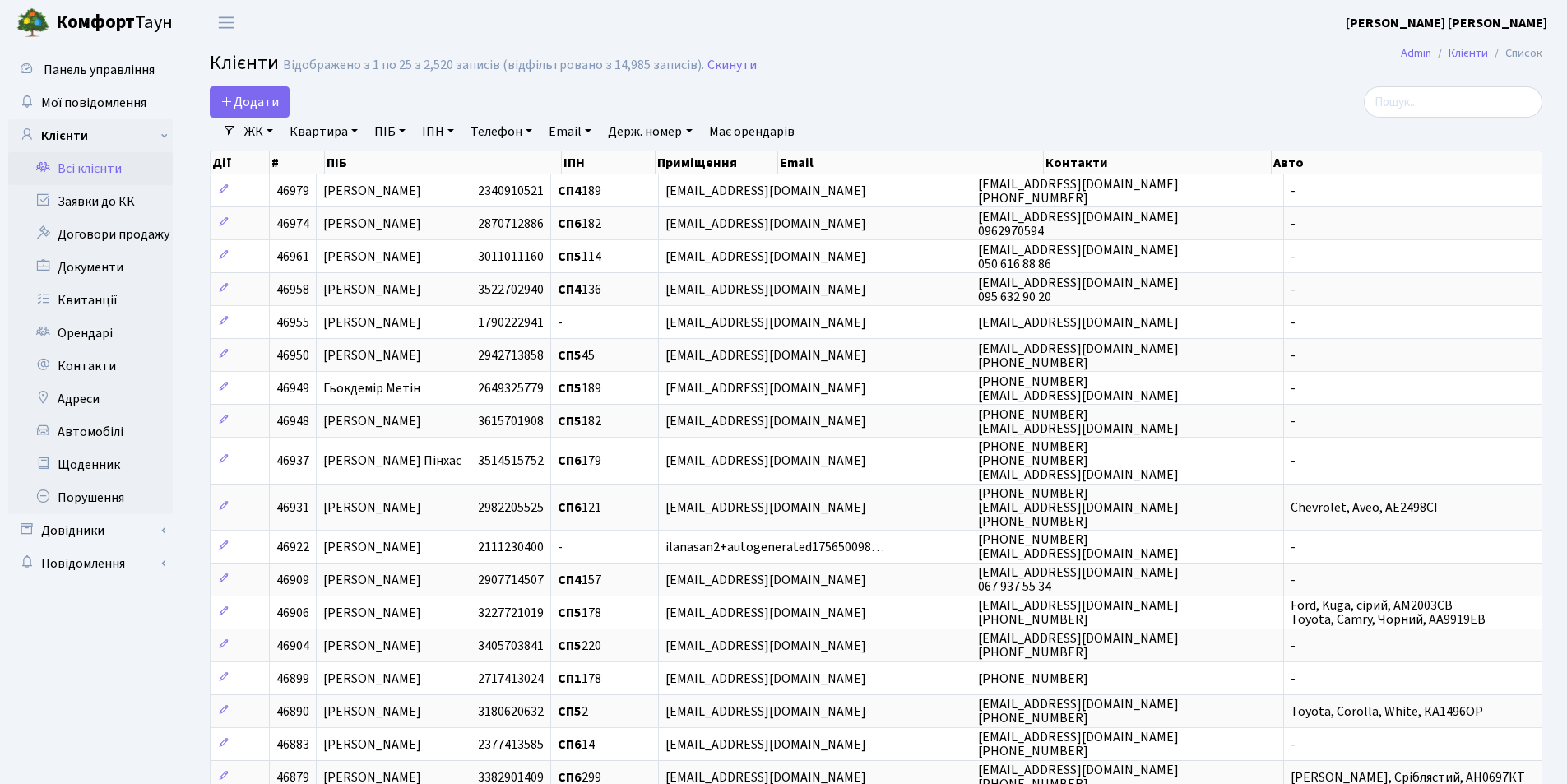
click at [354, 128] on link "Квартира" at bounding box center [324, 131] width 81 height 28
click at [339, 164] on input "text" at bounding box center [332, 163] width 97 height 32
type input "223"
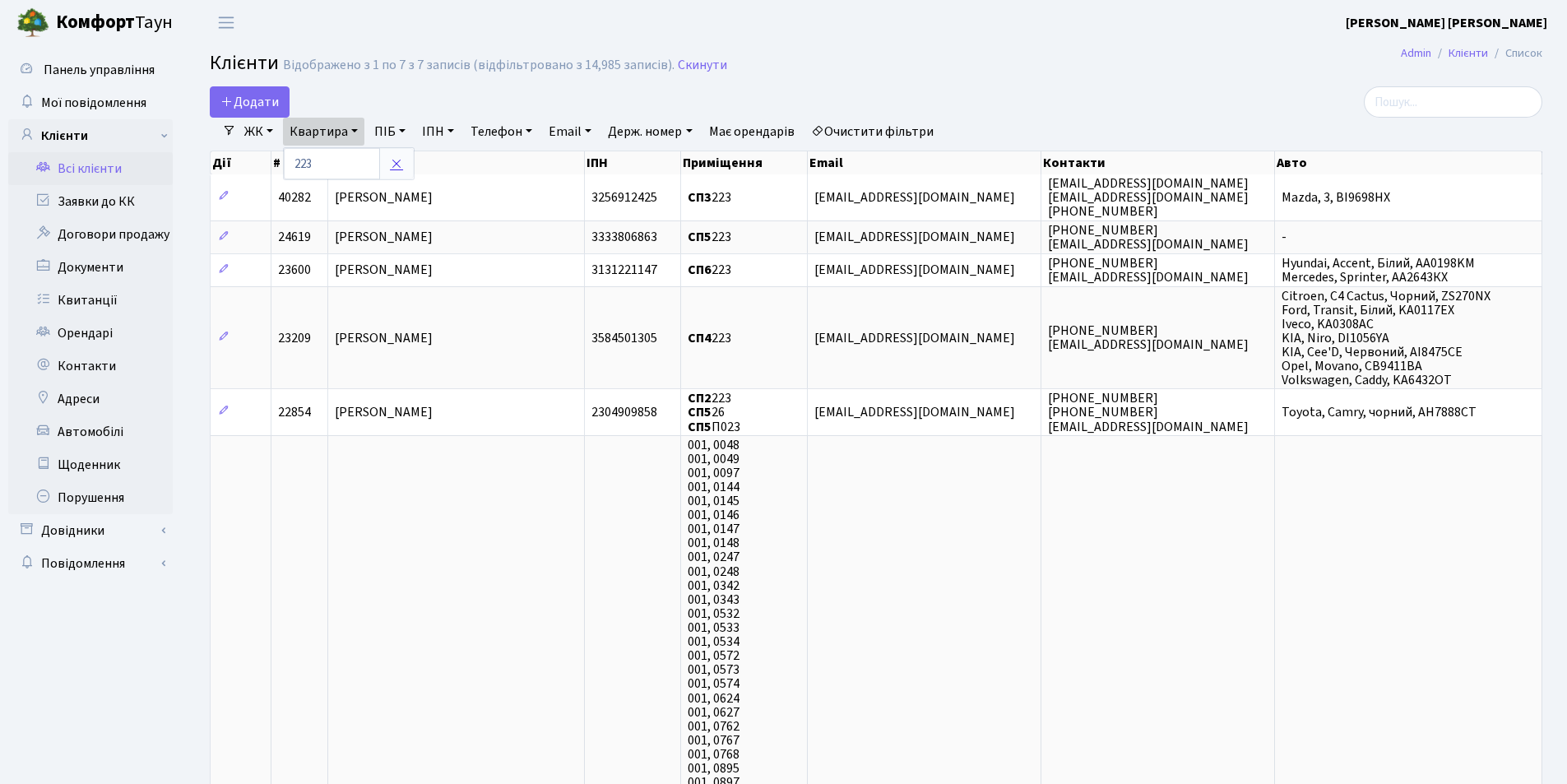
click at [403, 167] on icon at bounding box center [397, 163] width 14 height 14
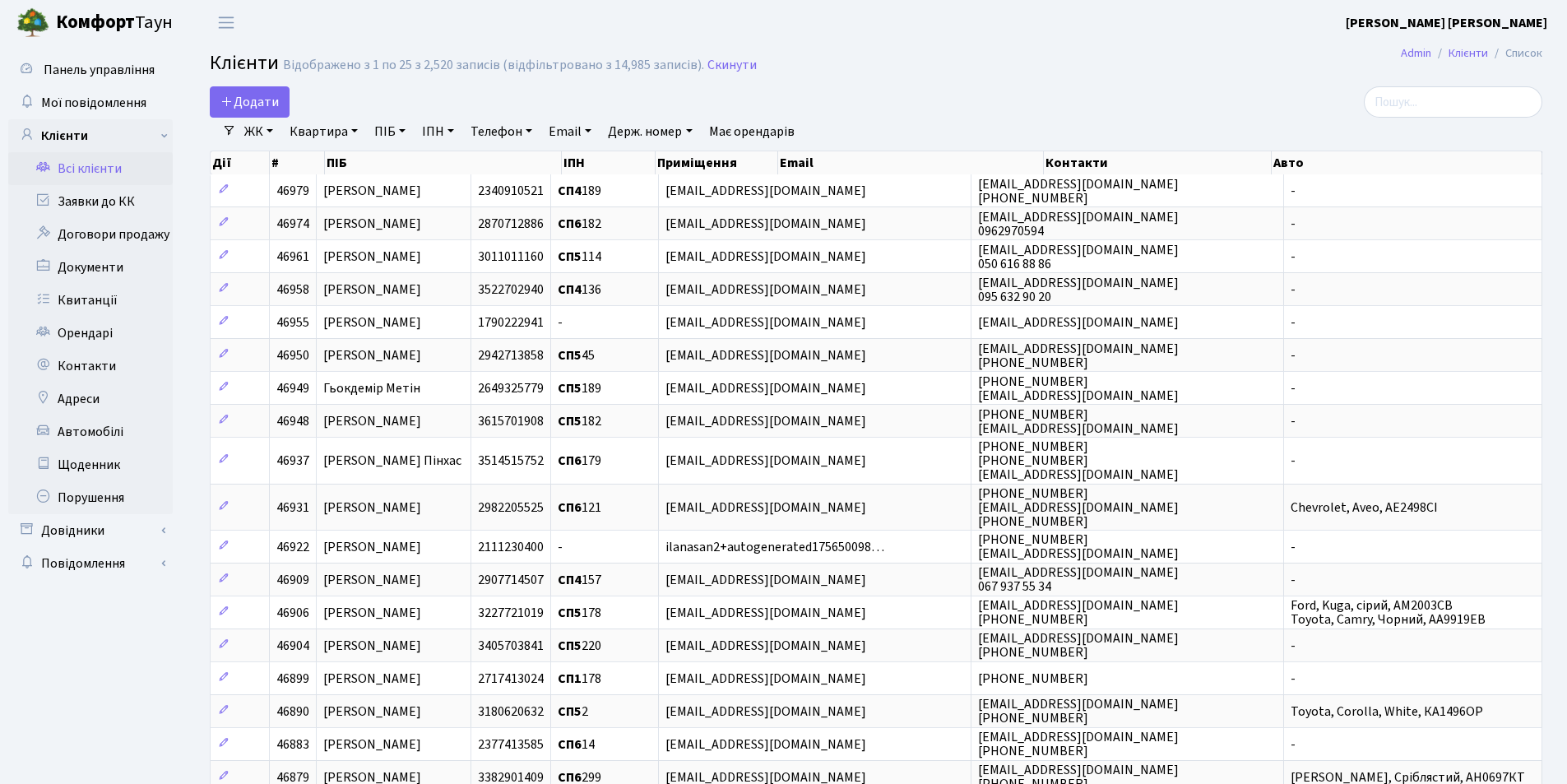
click at [353, 133] on link "Квартира" at bounding box center [324, 131] width 81 height 28
click at [361, 169] on input "text" at bounding box center [332, 163] width 97 height 32
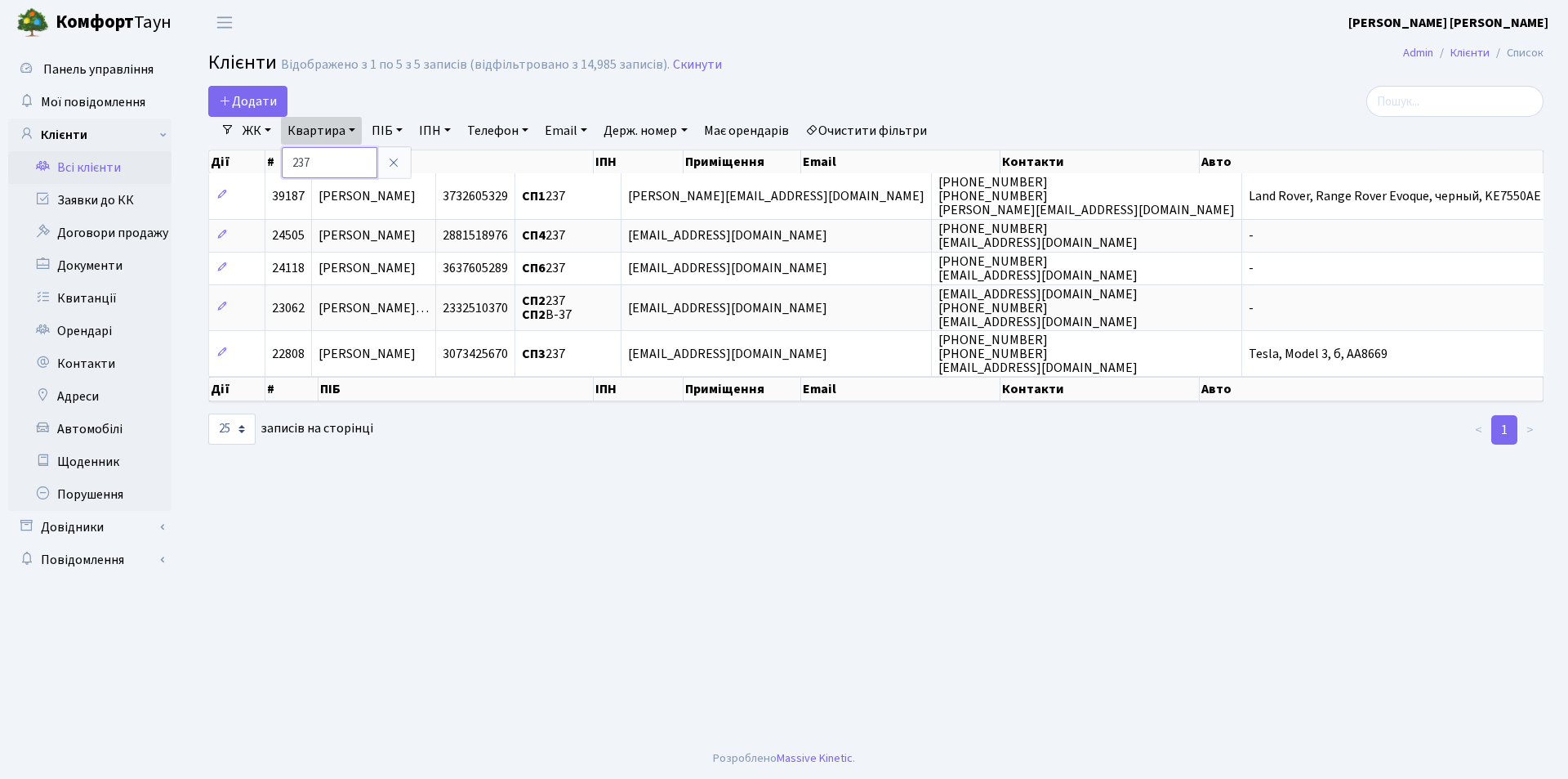
click at [318, 161] on input "237" at bounding box center [329, 162] width 96 height 31
type input "2"
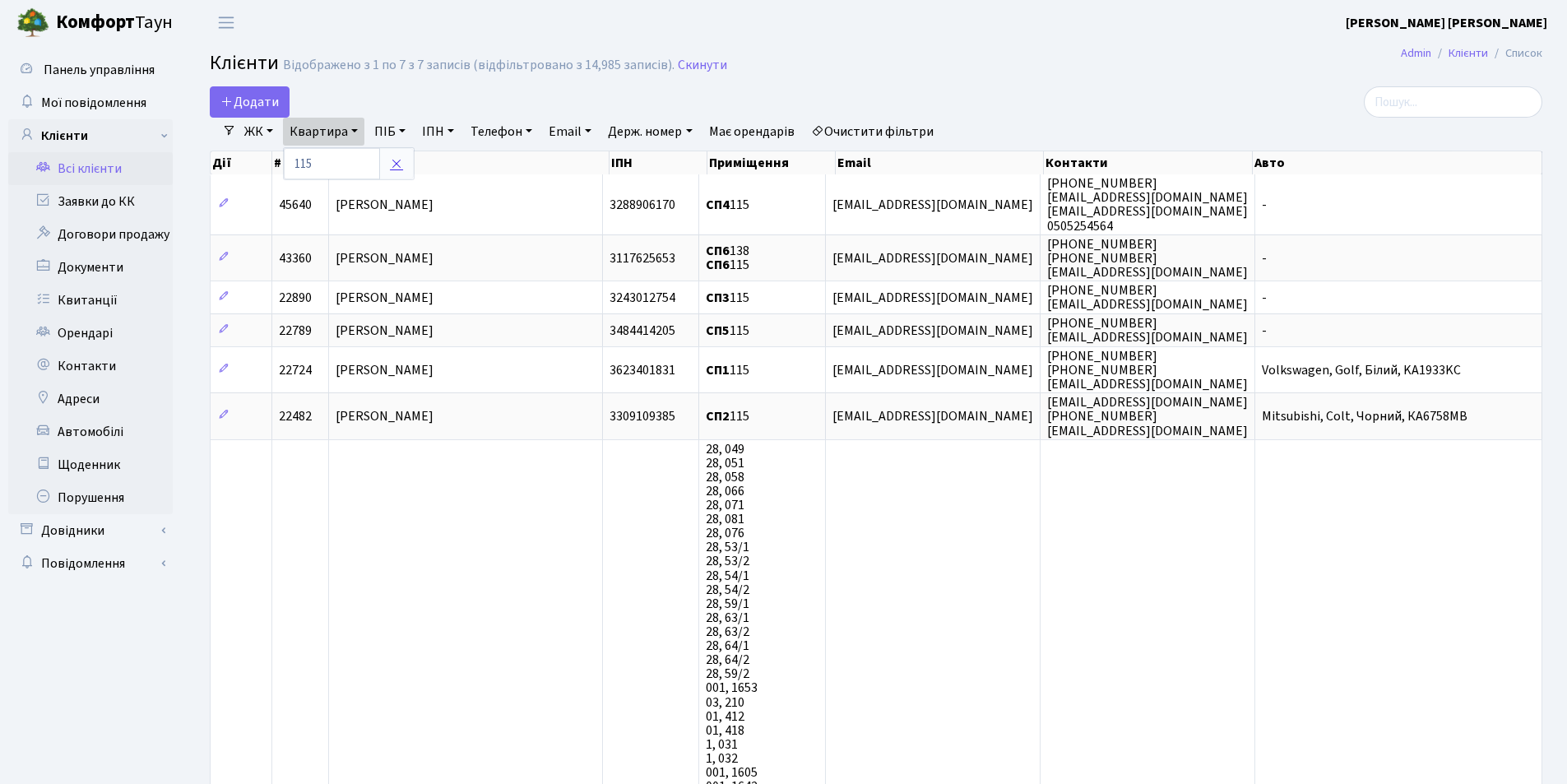
click at [400, 164] on icon at bounding box center [397, 163] width 14 height 14
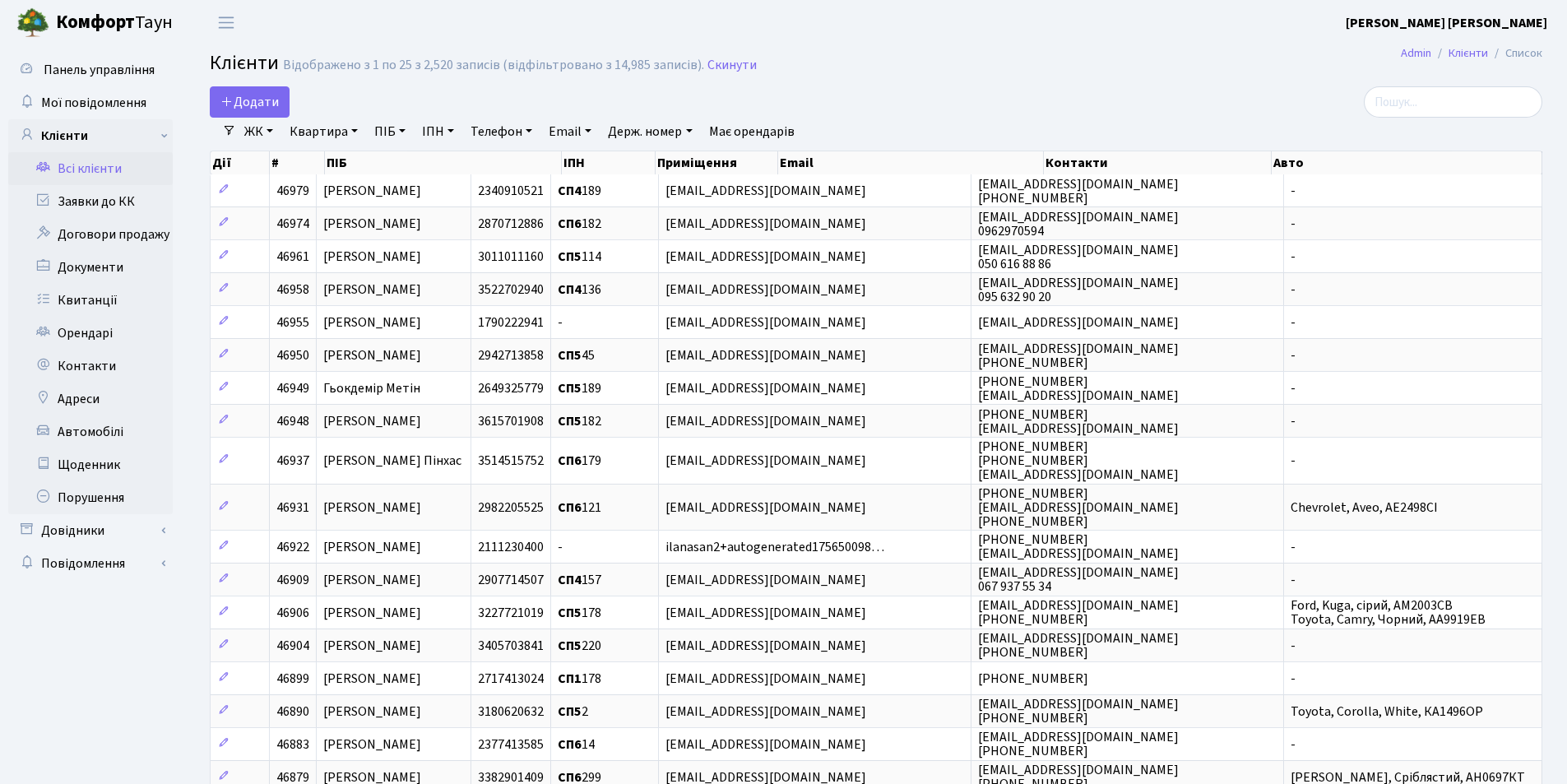
click at [355, 129] on link "Квартира" at bounding box center [324, 131] width 81 height 28
click at [342, 160] on input "text" at bounding box center [332, 163] width 97 height 32
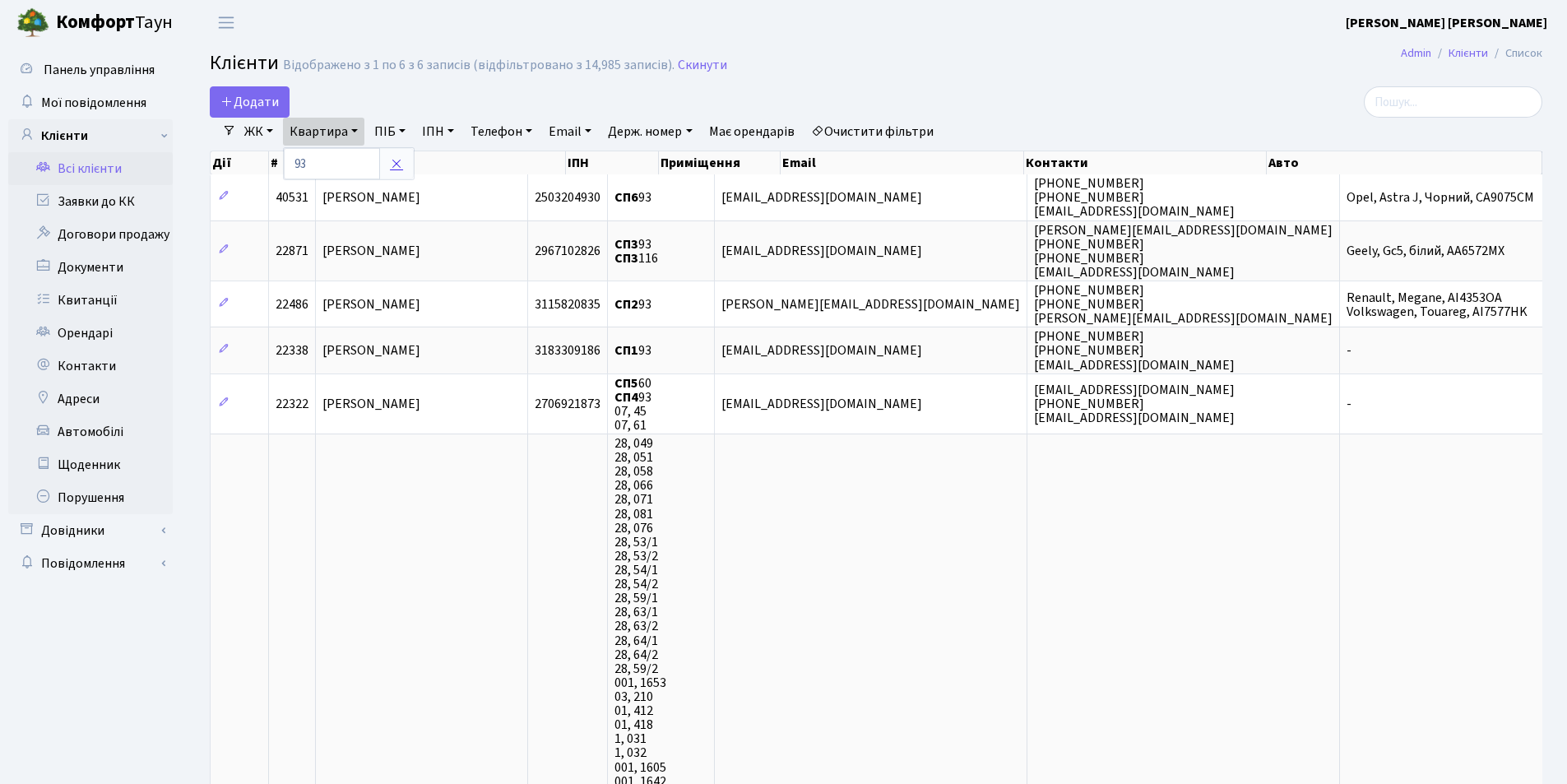
click at [399, 162] on icon at bounding box center [397, 163] width 14 height 14
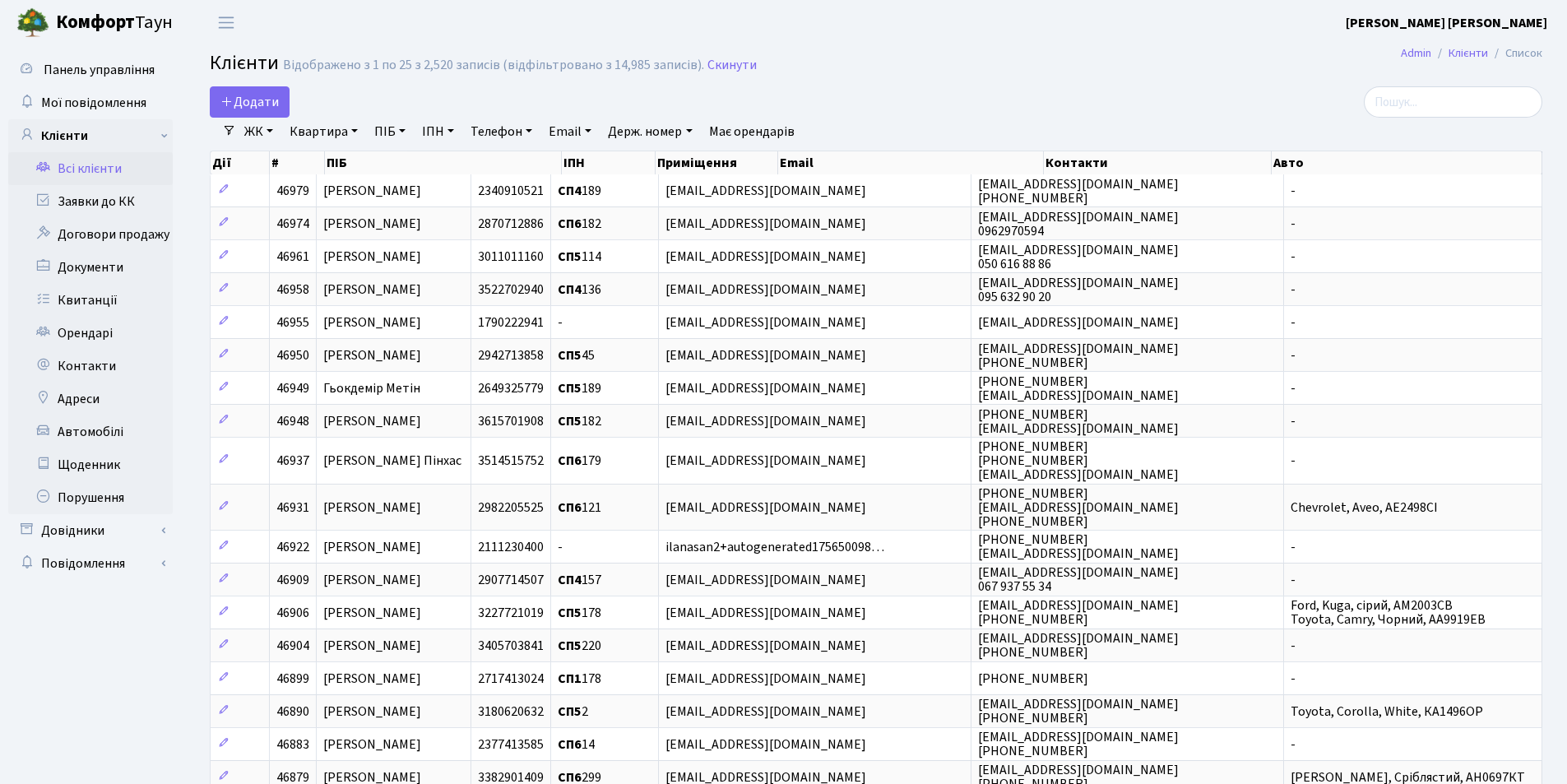
click at [354, 129] on link "Квартира" at bounding box center [324, 131] width 81 height 28
click at [351, 162] on input "text" at bounding box center [332, 163] width 97 height 32
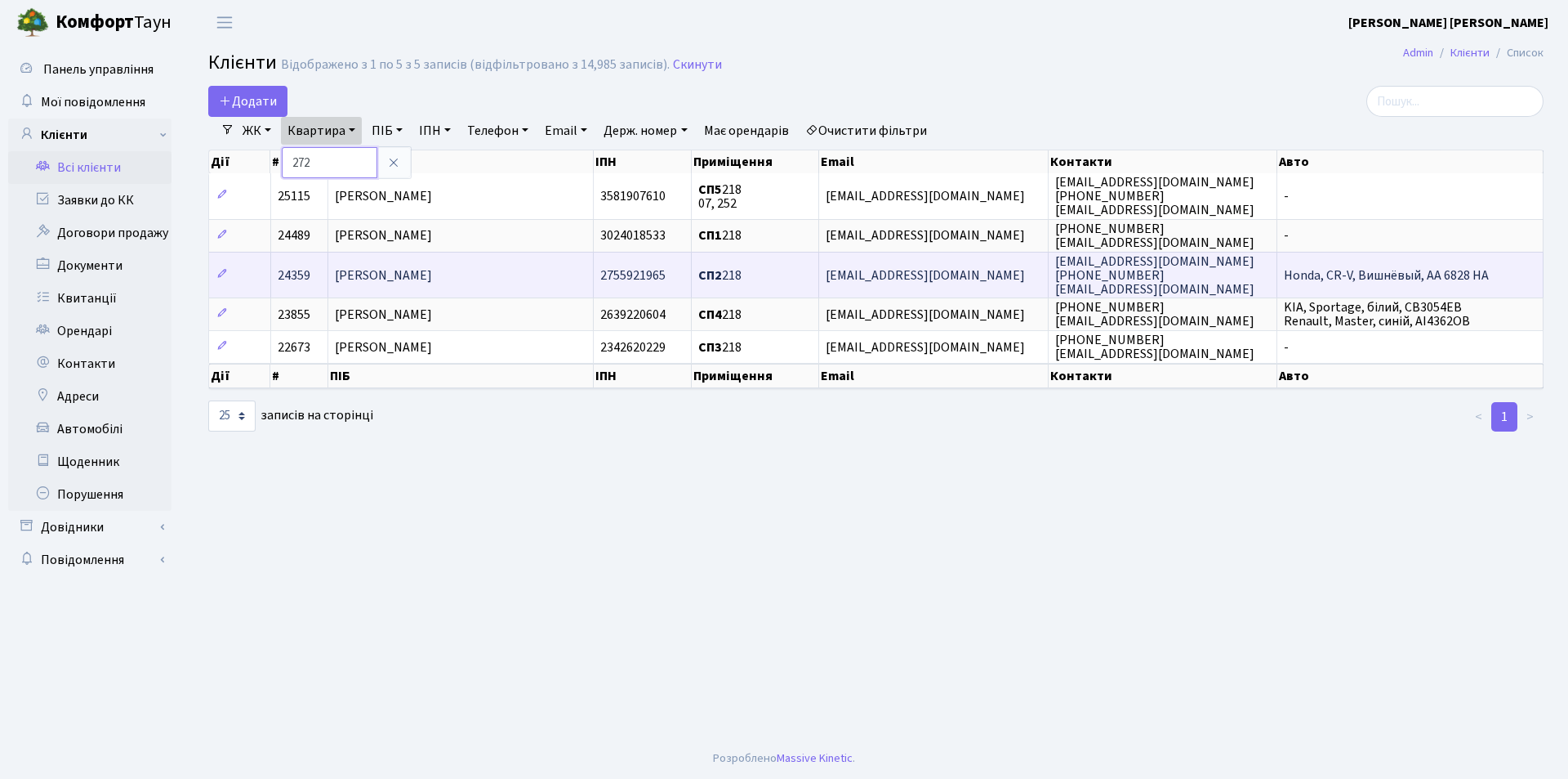
type input "272"
